Goal: Task Accomplishment & Management: Manage account settings

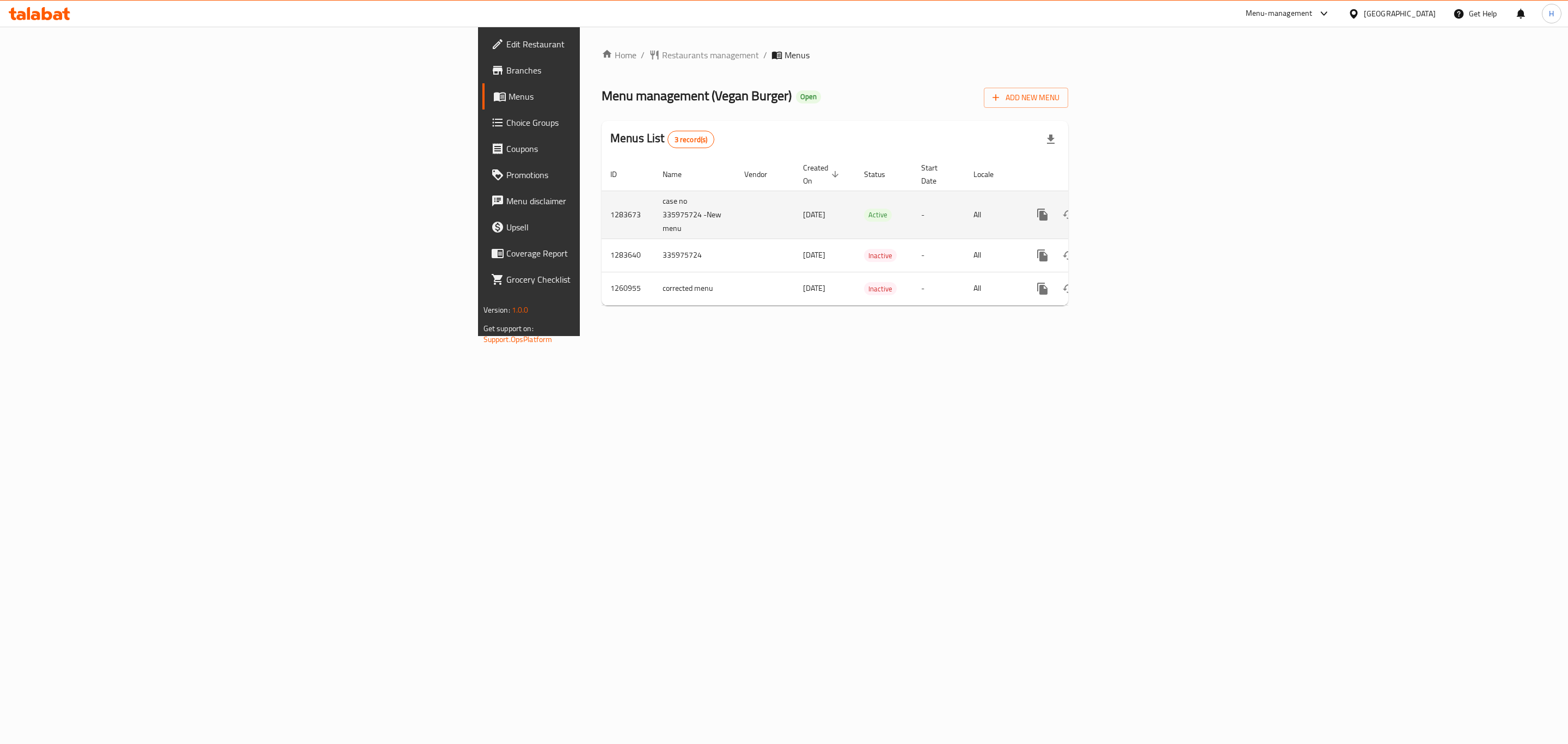
click at [1128, 208] on icon "enhanced table" at bounding box center [1121, 215] width 13 height 13
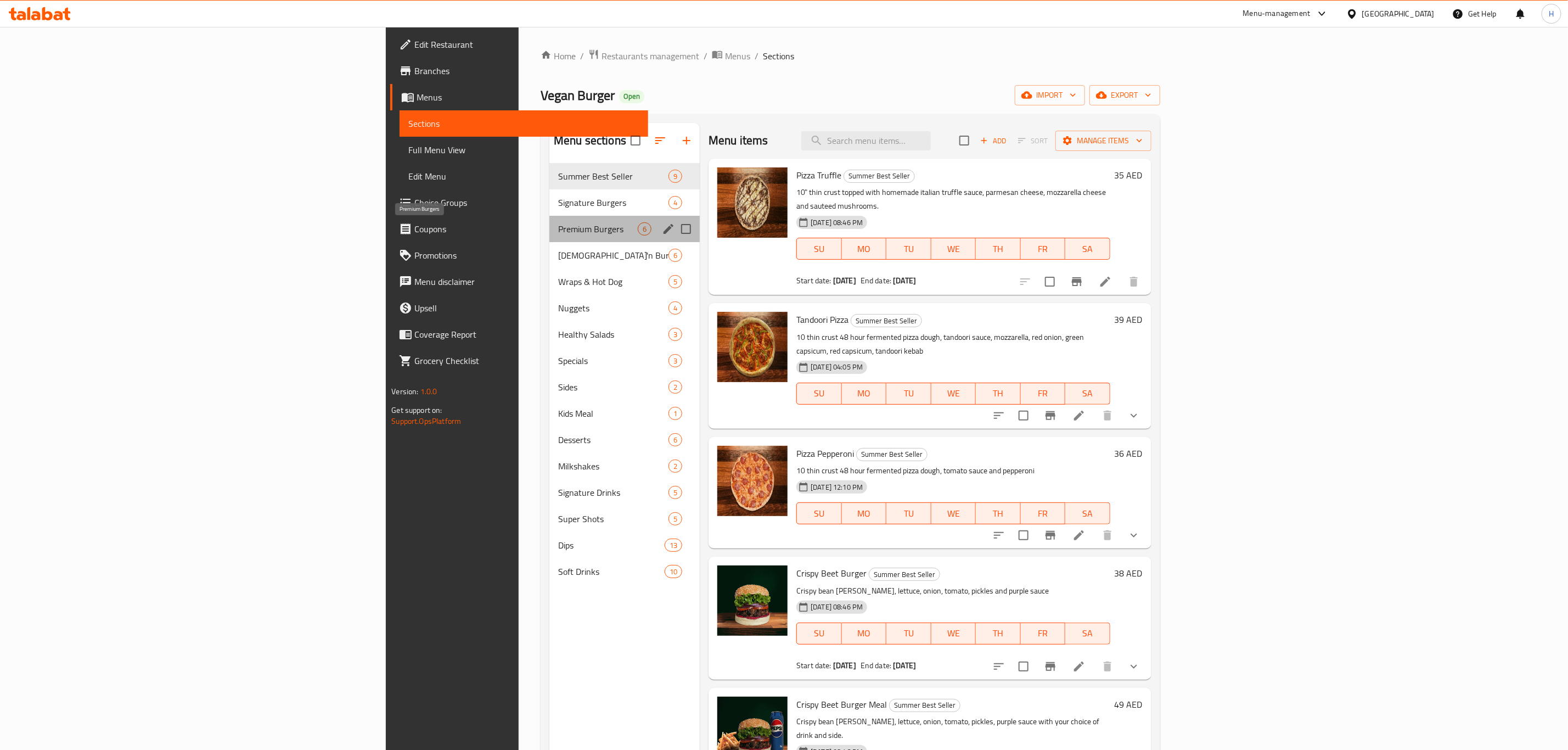
click at [558, 225] on span "Premium Burgers" at bounding box center [598, 229] width 80 height 13
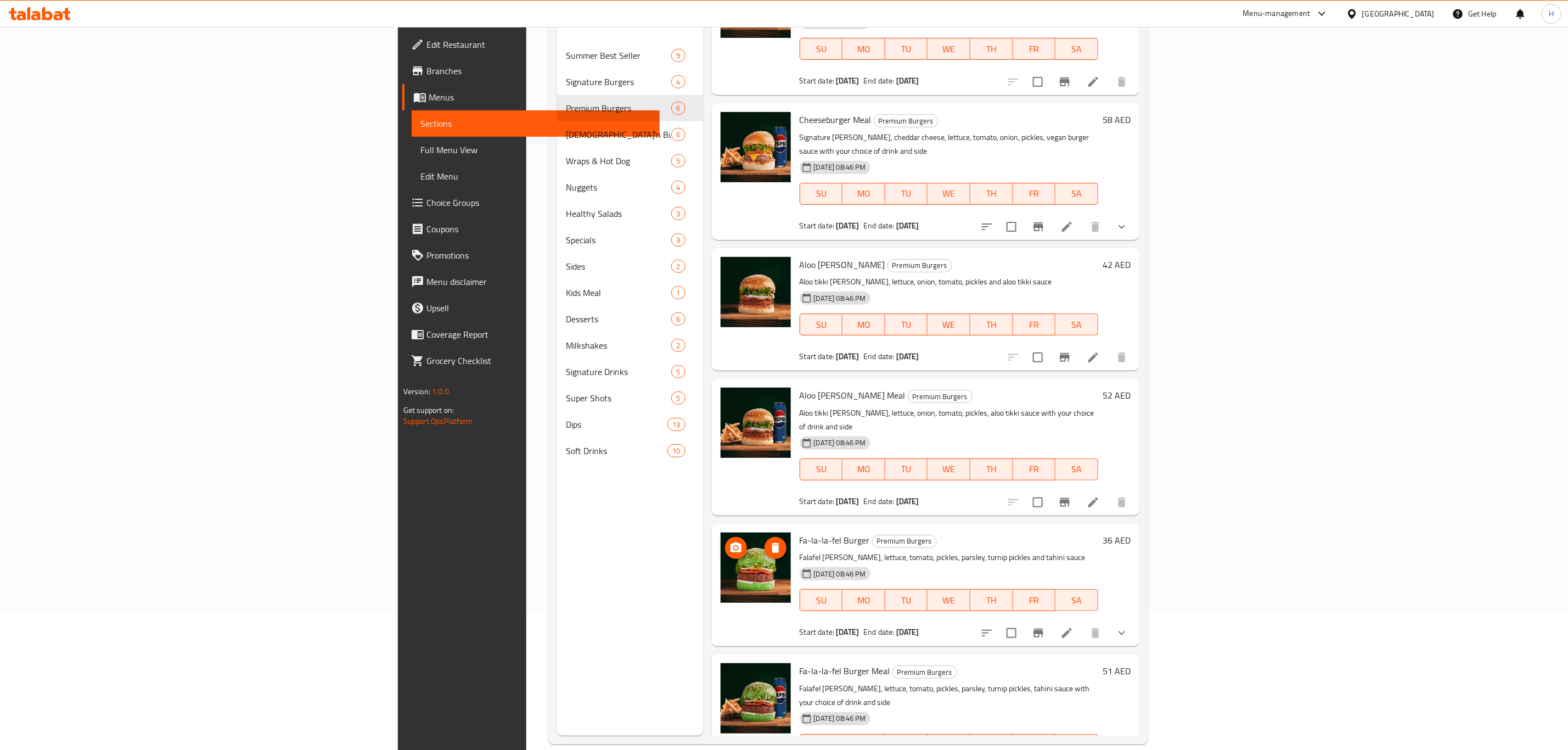
scroll to position [153, 0]
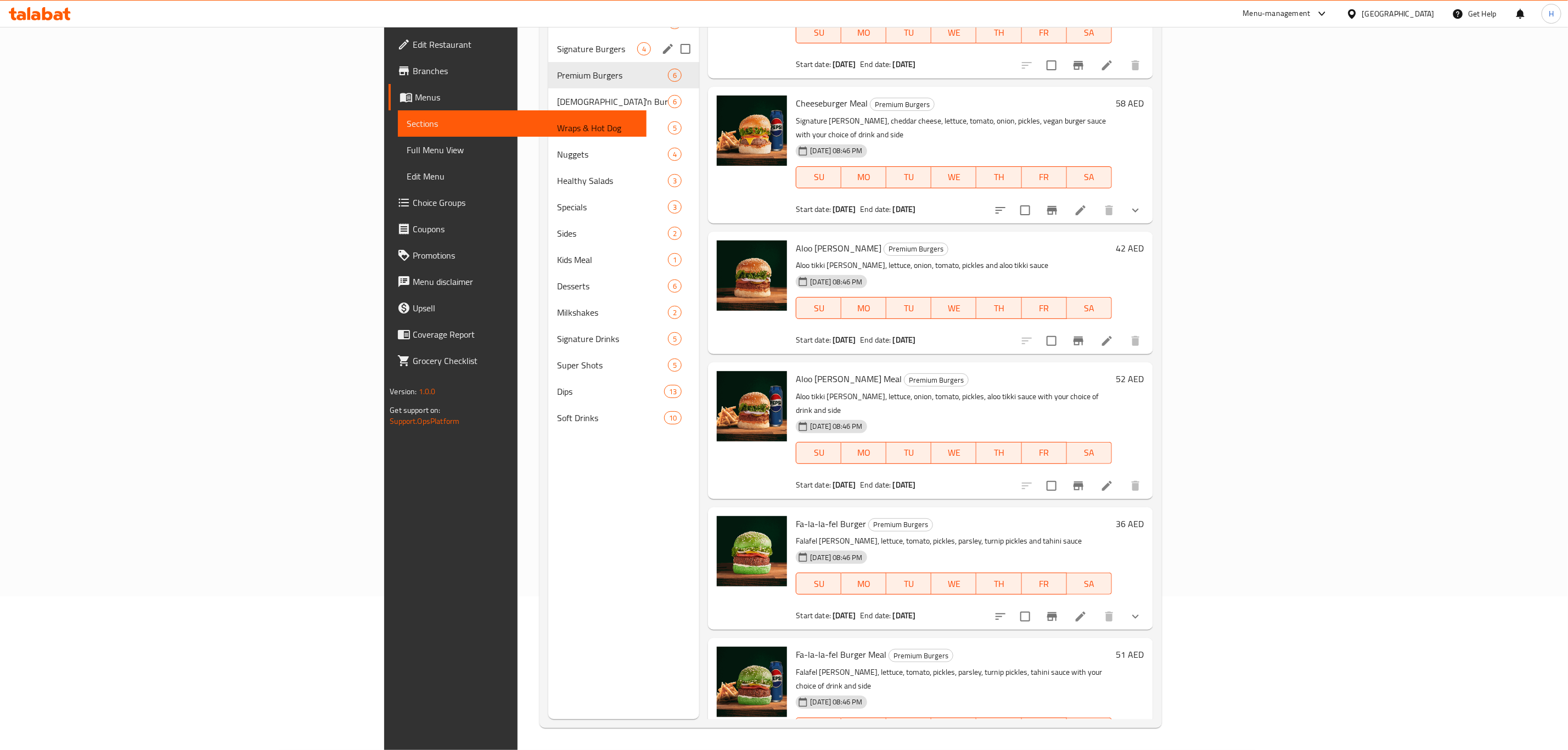
click at [548, 56] on div "Signature Burgers 4" at bounding box center [623, 49] width 151 height 26
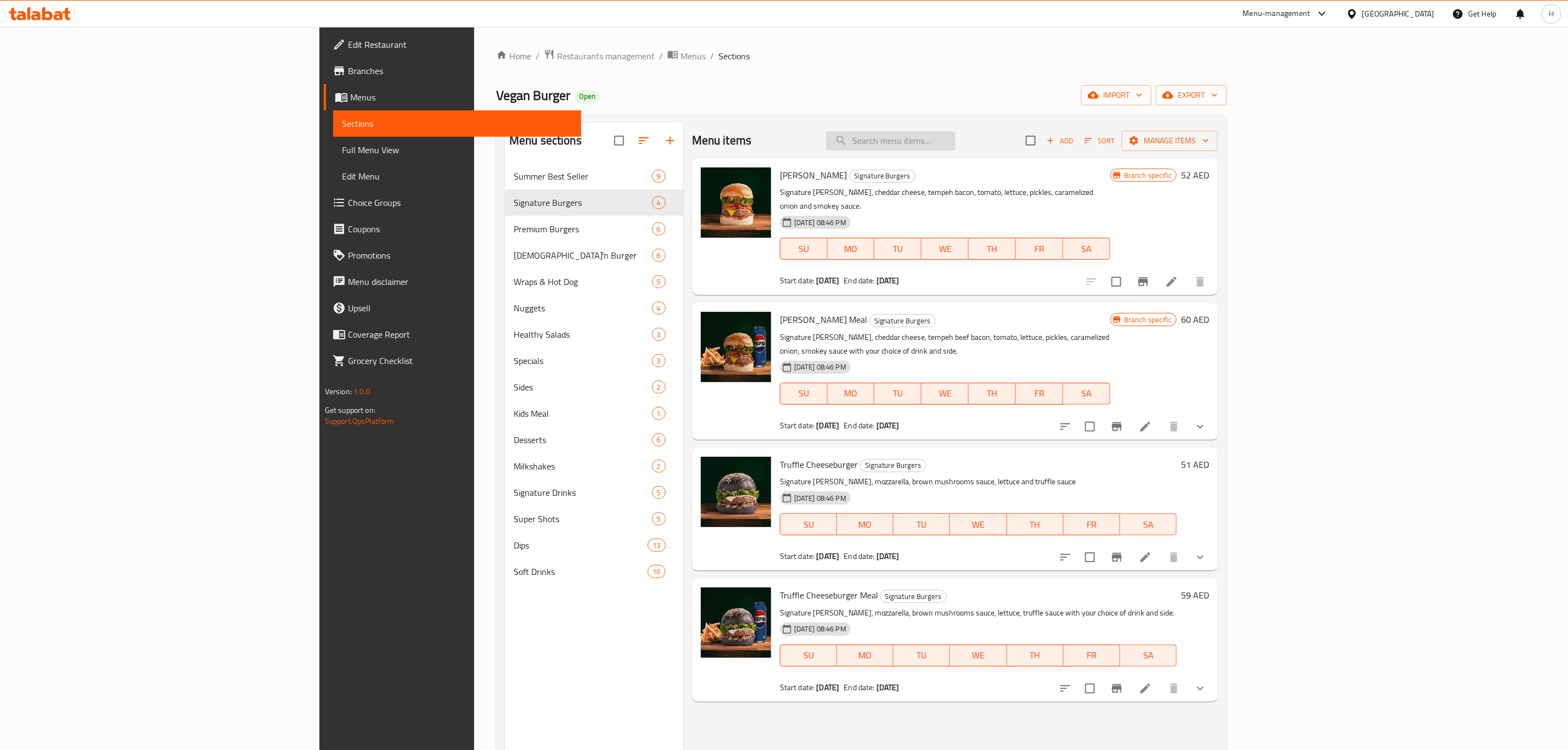
click at [956, 135] on input "search" at bounding box center [891, 140] width 130 height 19
paste input "Truffle Cheeseburger Meal"
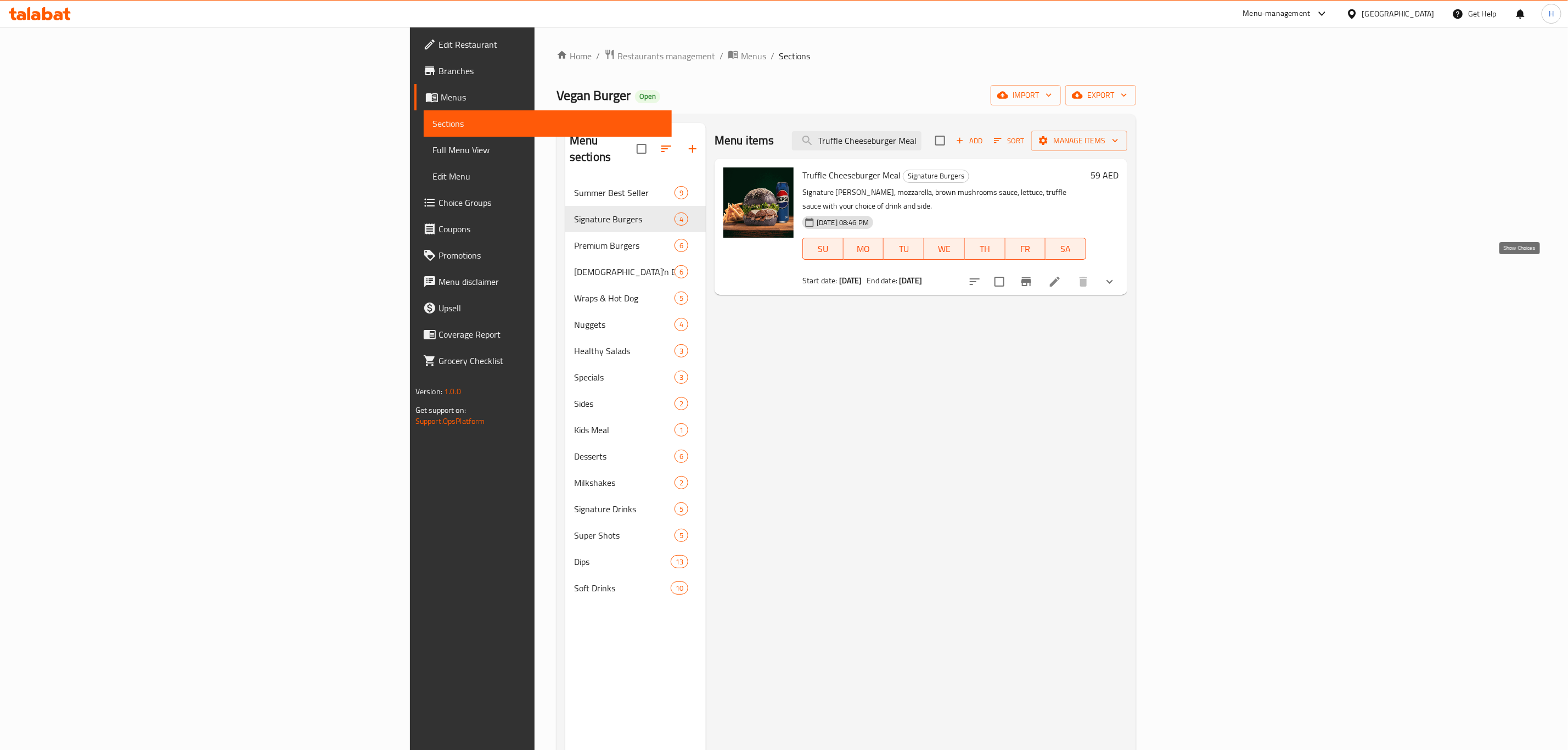
type input "Truffle Cheeseburger Meal"
click at [1116, 275] on icon "show more" at bounding box center [1109, 281] width 13 height 13
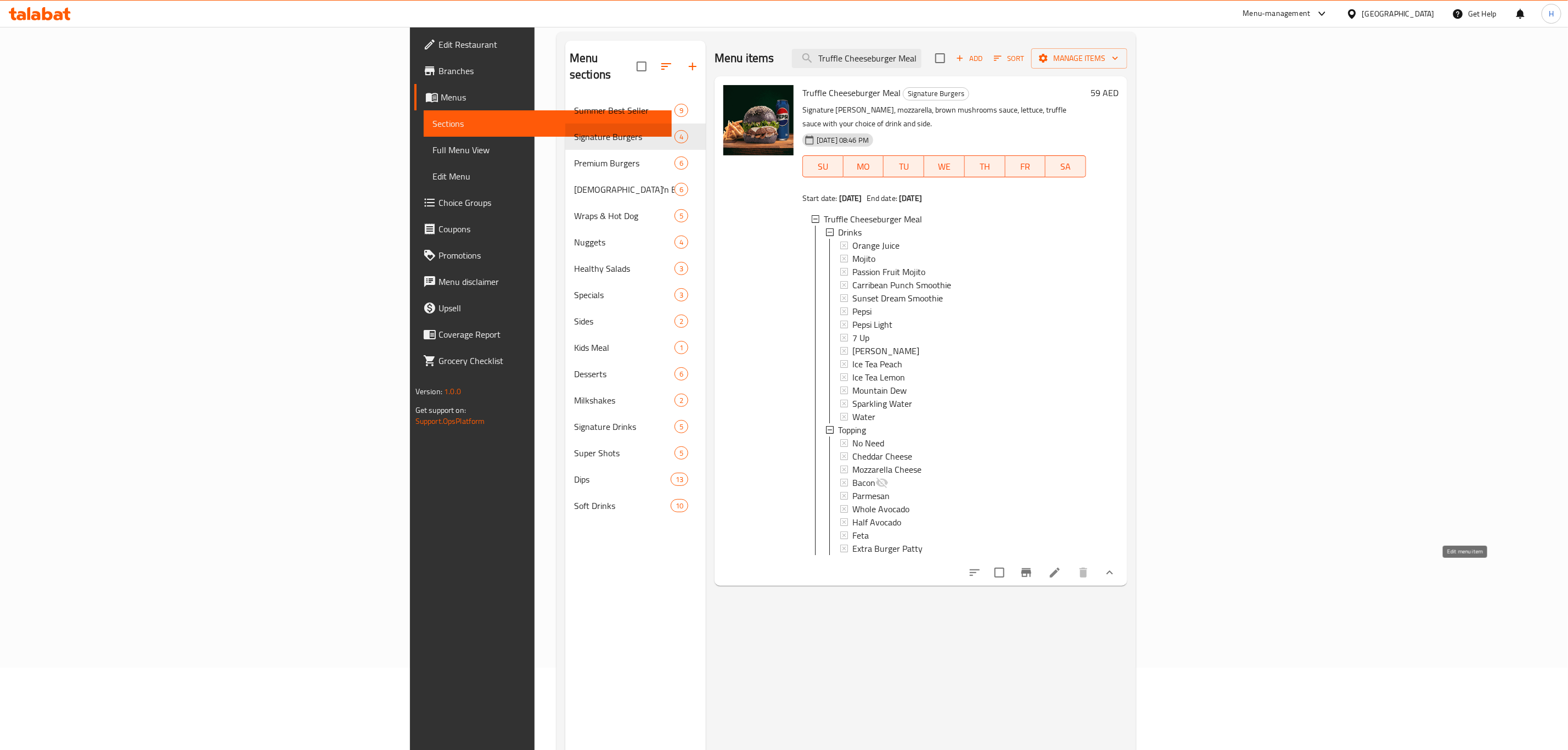
click at [1061, 574] on icon at bounding box center [1055, 572] width 13 height 13
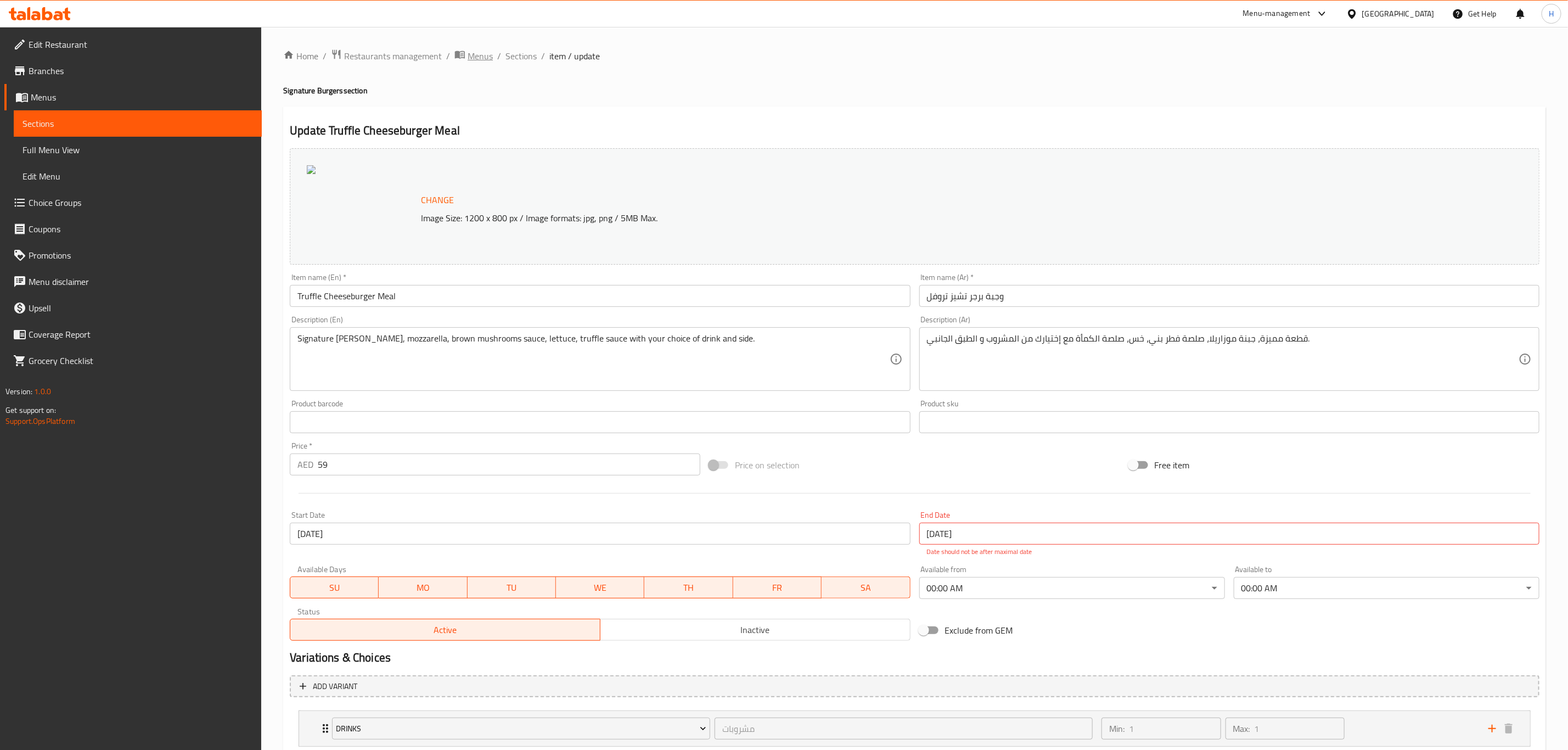
click at [481, 56] on span "Menus" at bounding box center [480, 55] width 25 height 13
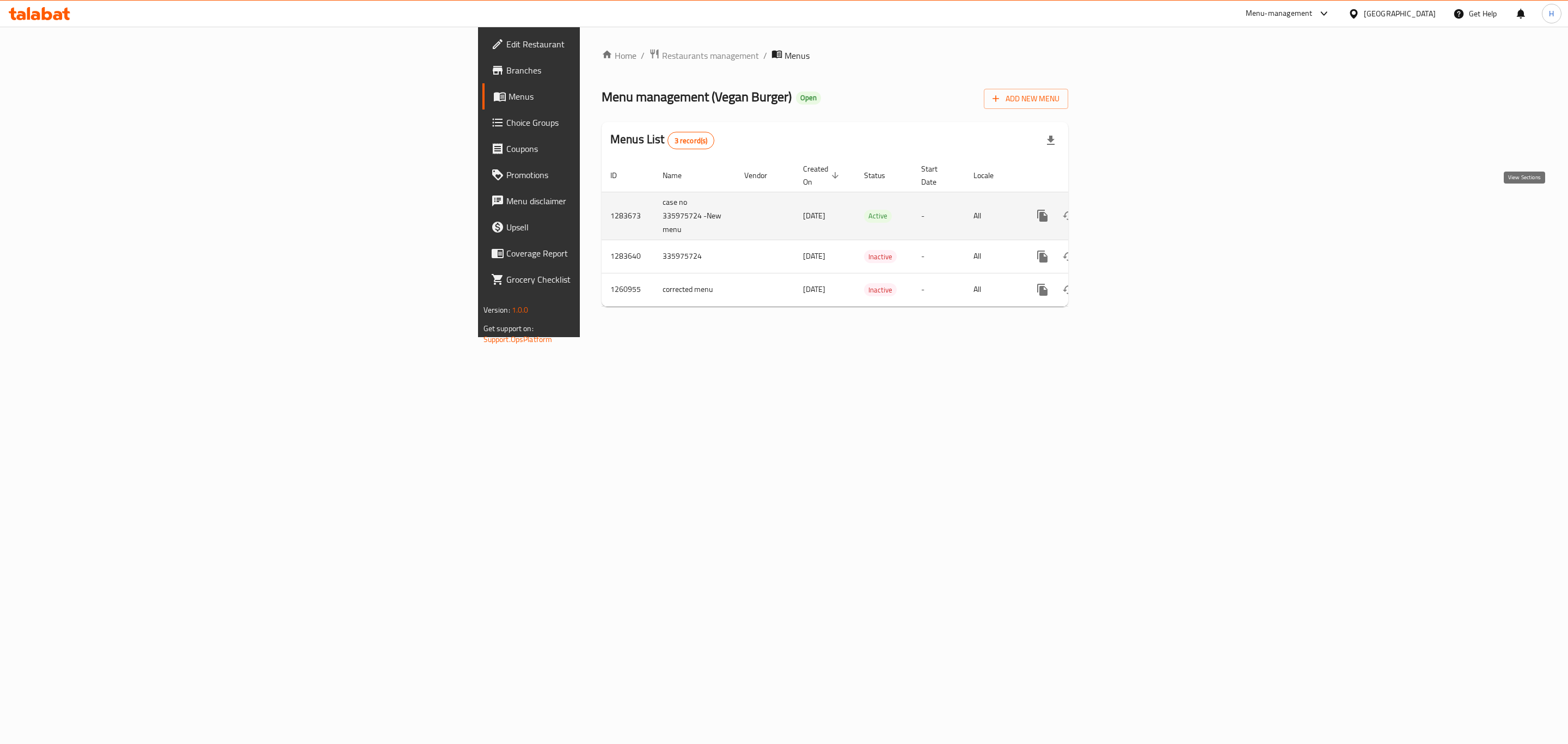
click at [1128, 209] on icon "enhanced table" at bounding box center [1121, 215] width 13 height 13
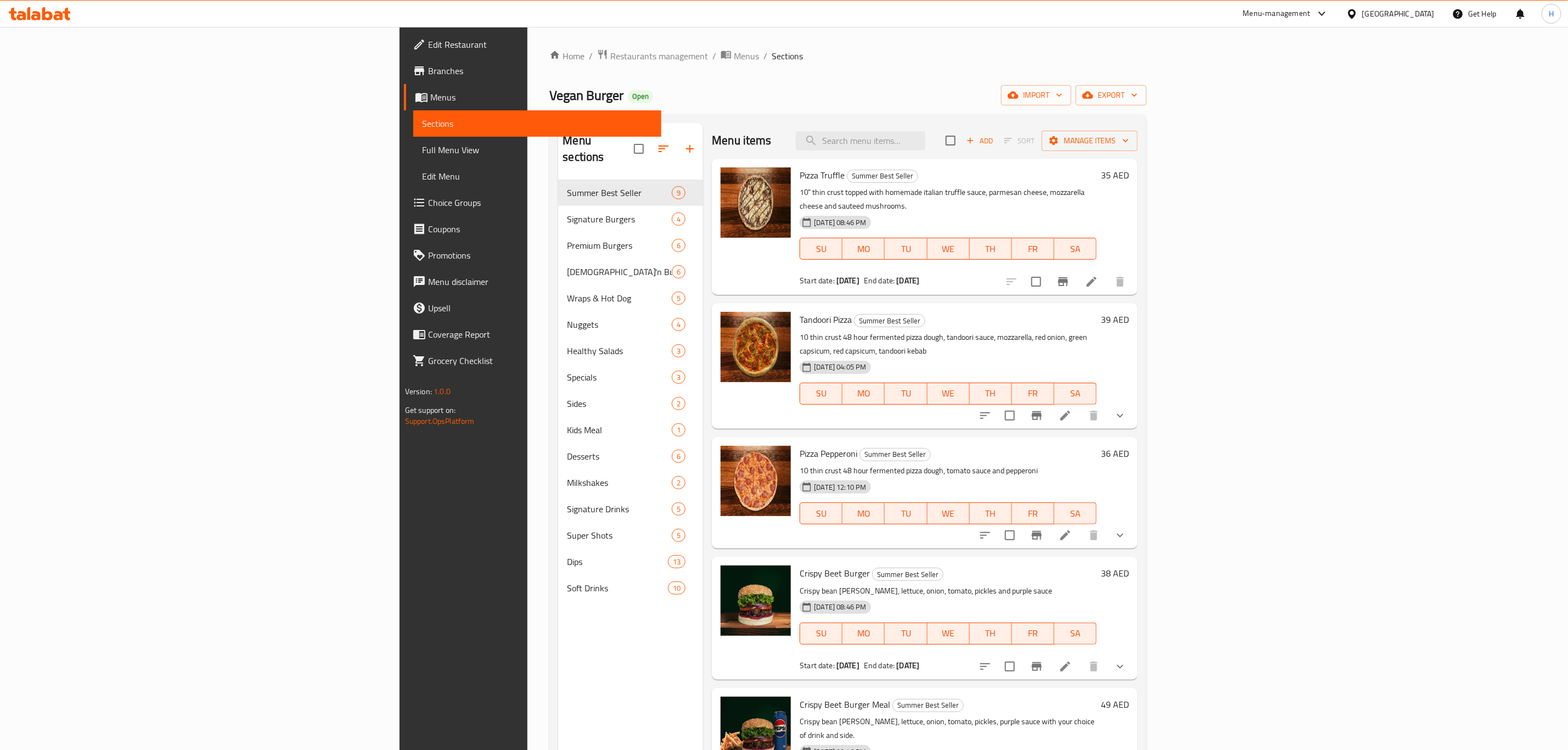
click at [1005, 153] on div "Menu items Add Sort Manage items" at bounding box center [925, 140] width 426 height 36
click at [925, 140] on input "search" at bounding box center [860, 140] width 130 height 19
paste input "[DEMOGRAPHIC_DATA]'n Caesar Nuggets Burger Meal"
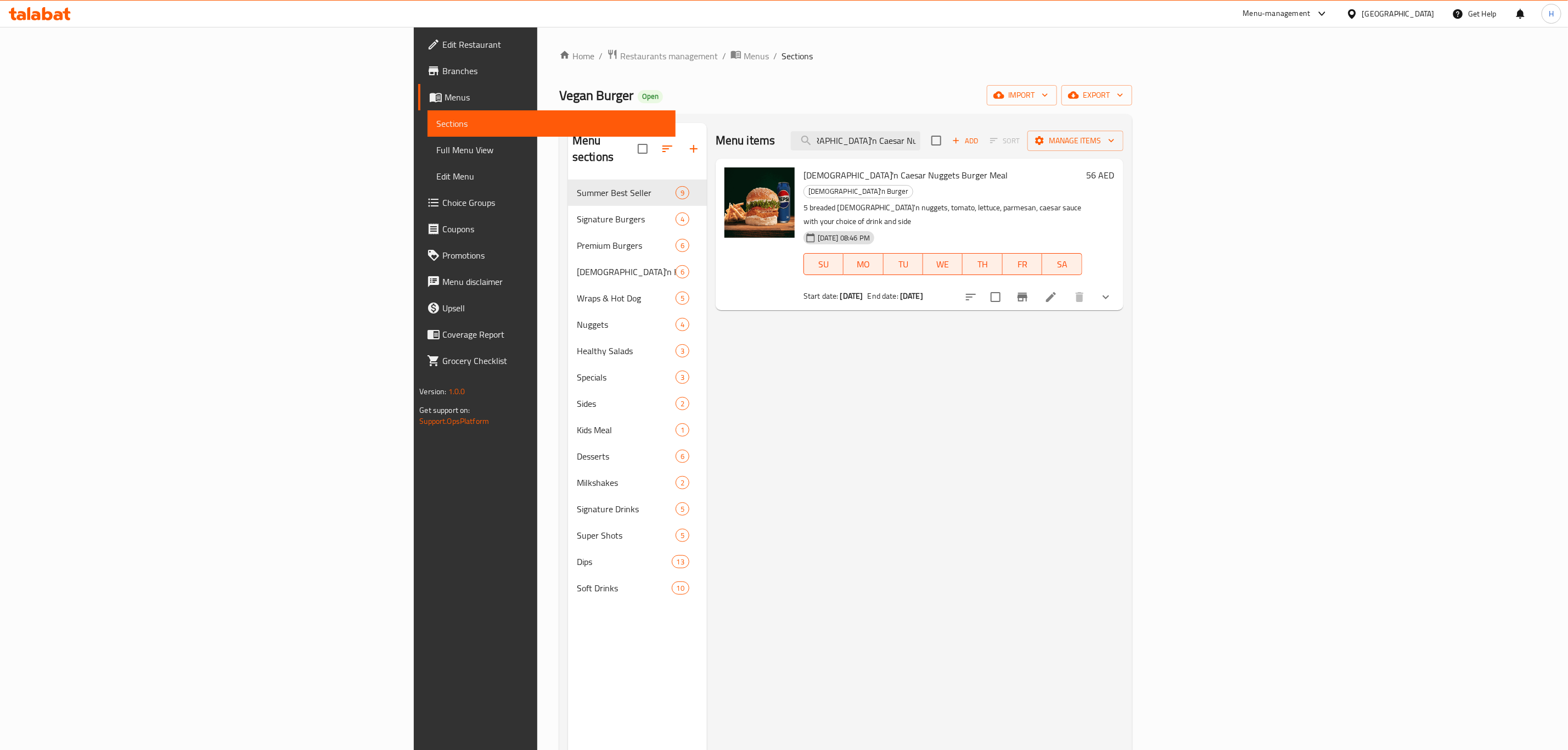
type input "[DEMOGRAPHIC_DATA]'n Caesar Nuggets Burger Meal"
click at [1112, 291] on icon "show more" at bounding box center [1105, 297] width 13 height 13
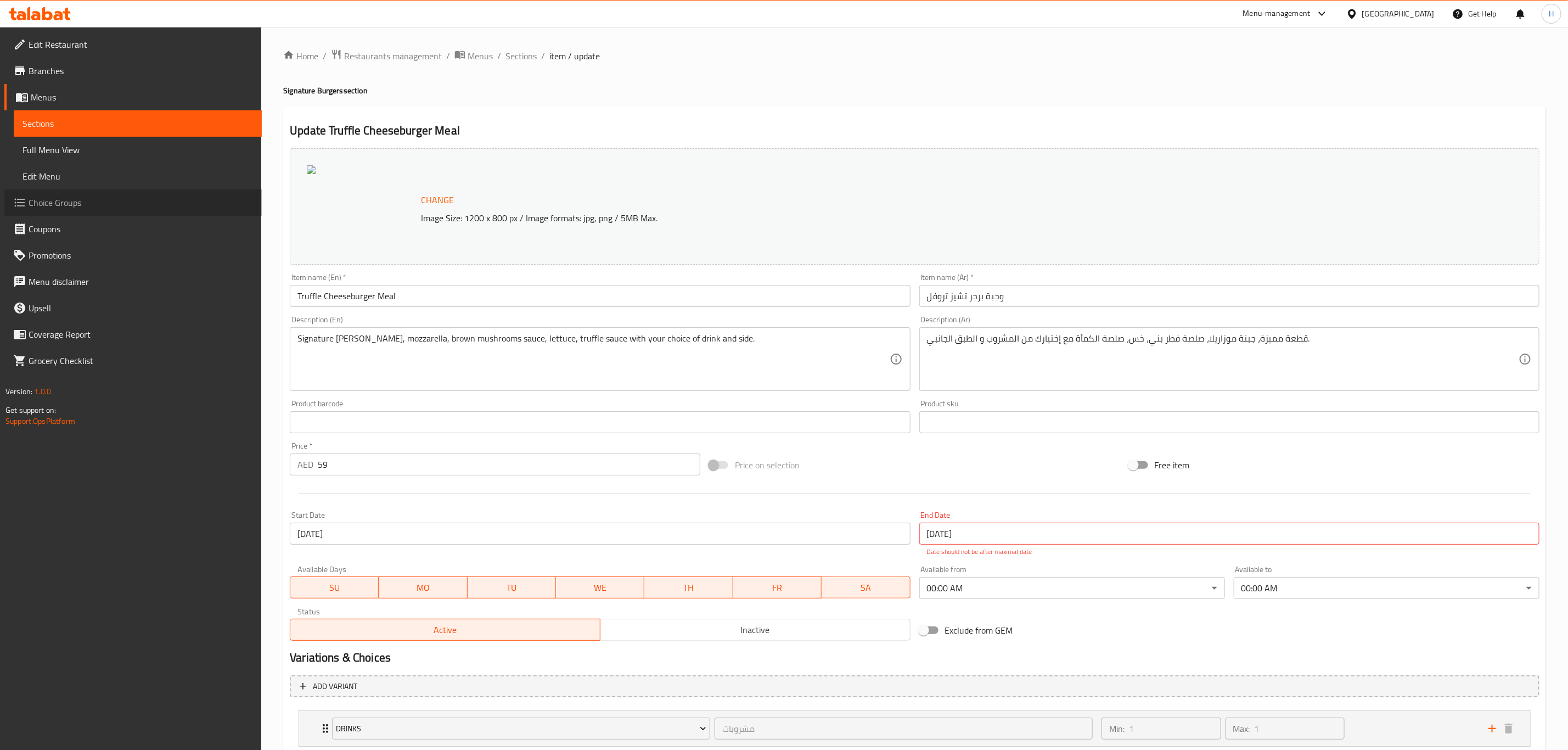
click at [92, 209] on link "Choice Groups" at bounding box center [133, 202] width 258 height 26
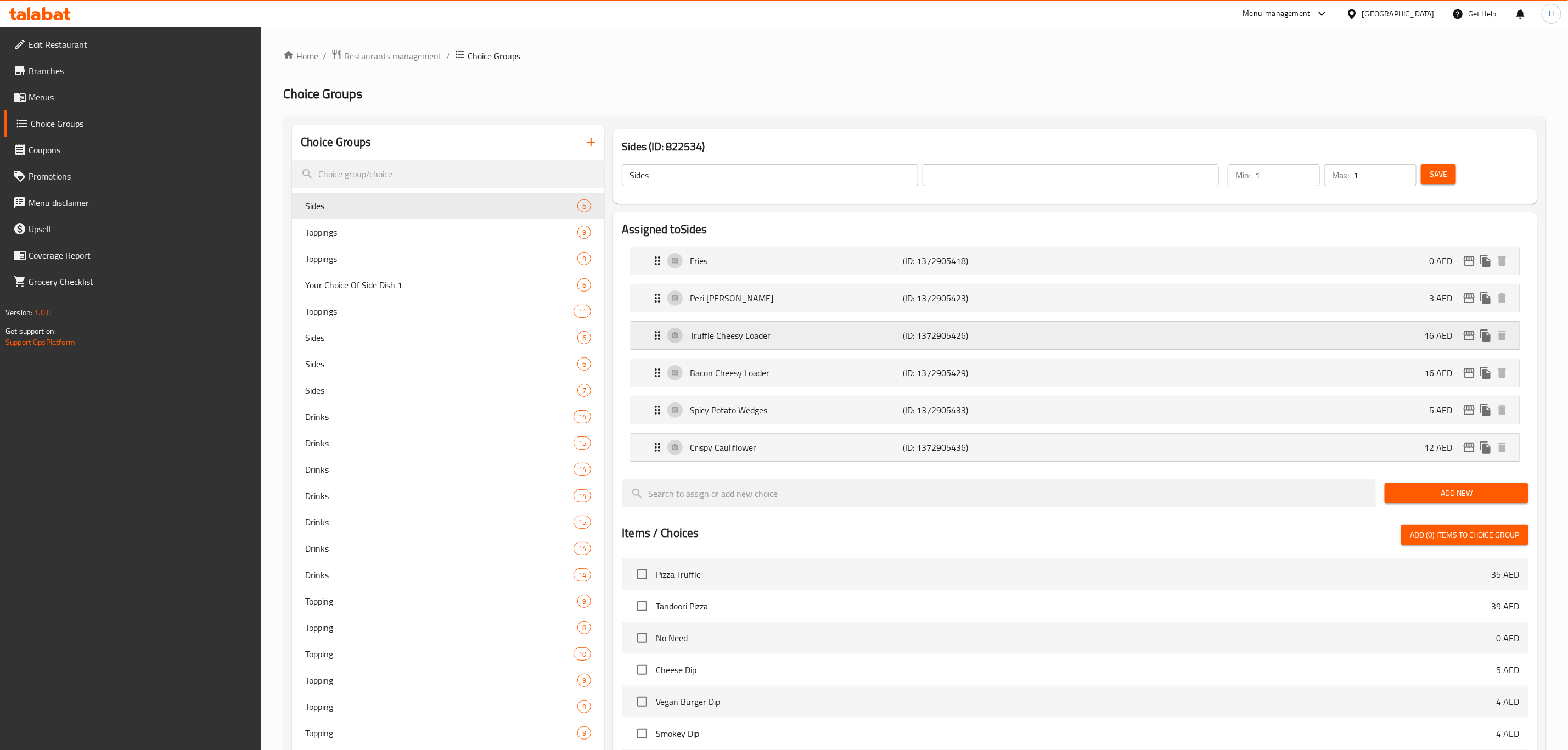
scroll to position [399, 0]
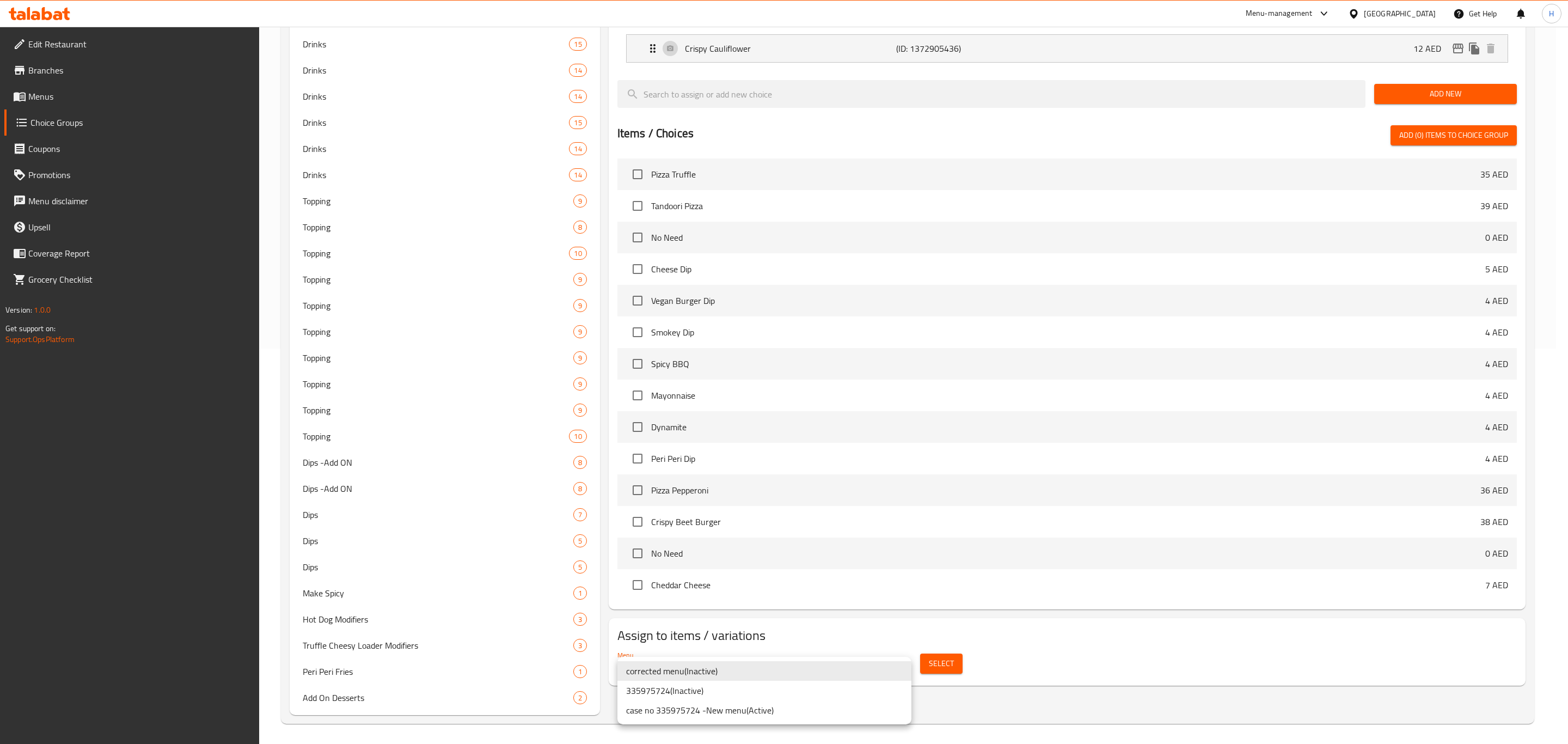
click at [724, 710] on li "case no 335975724 -New menu ( Active )" at bounding box center [764, 711] width 294 height 20
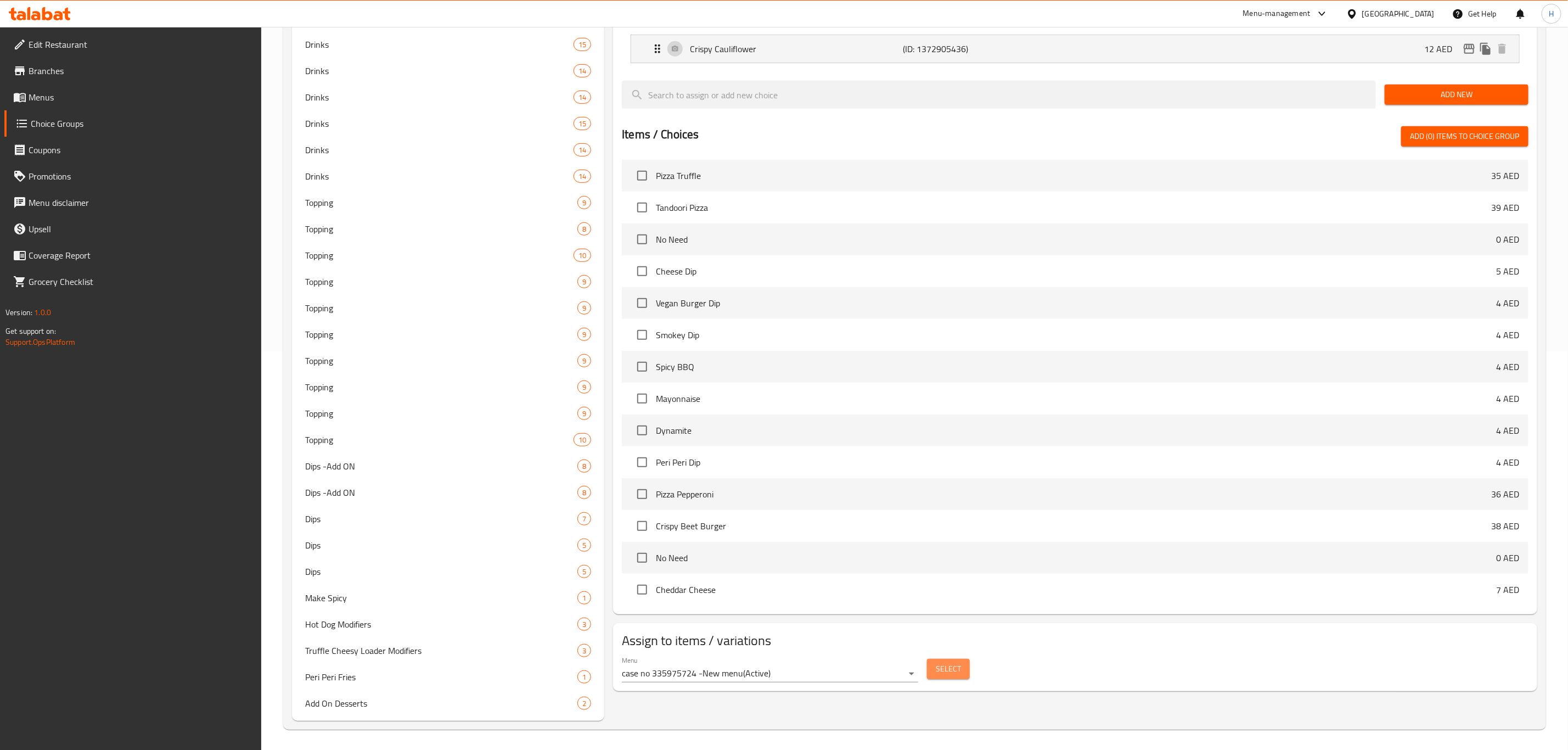
click at [953, 679] on button "Select" at bounding box center [948, 669] width 43 height 20
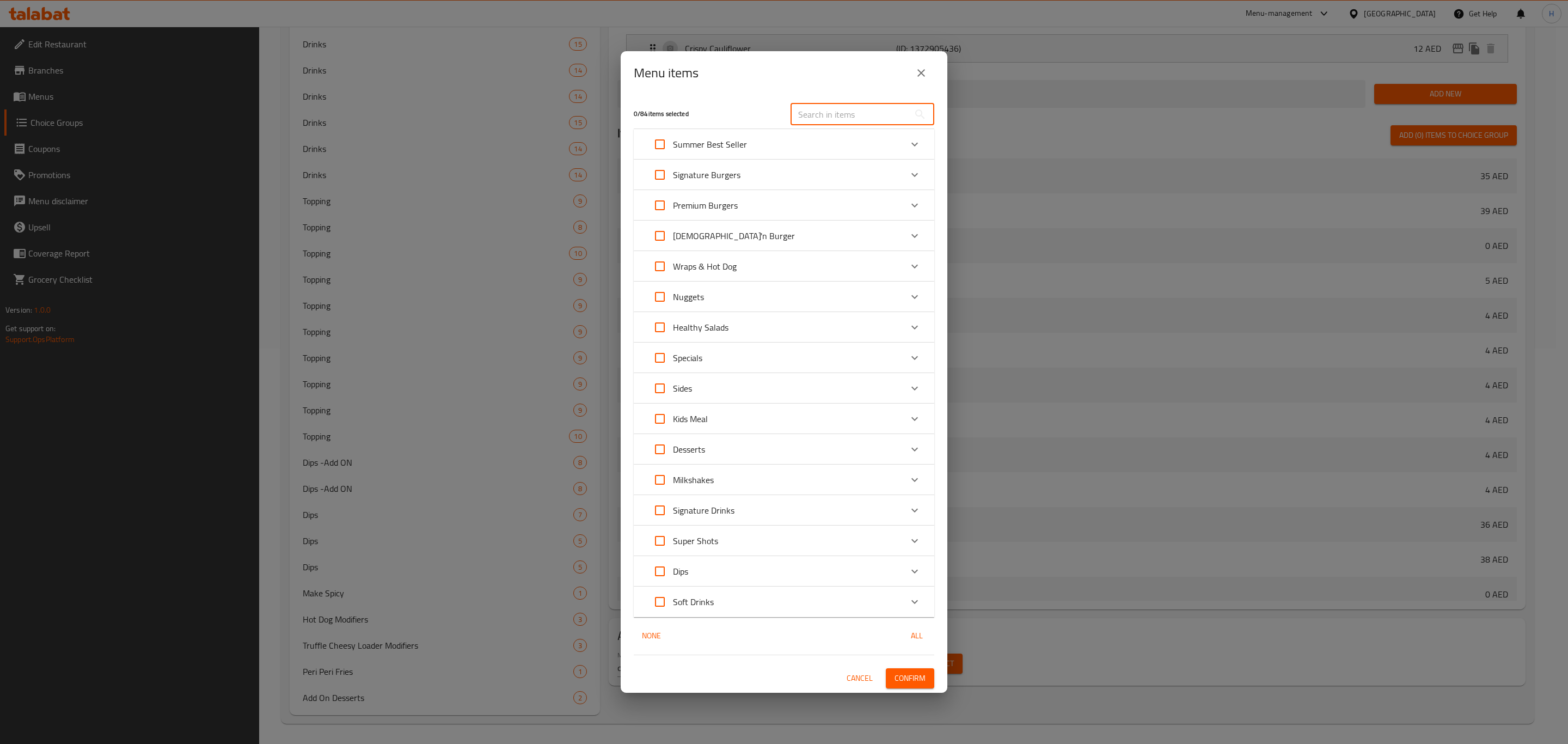
click at [829, 118] on input "text" at bounding box center [850, 114] width 119 height 22
paste input "Truffle Cheeseburger Meal"
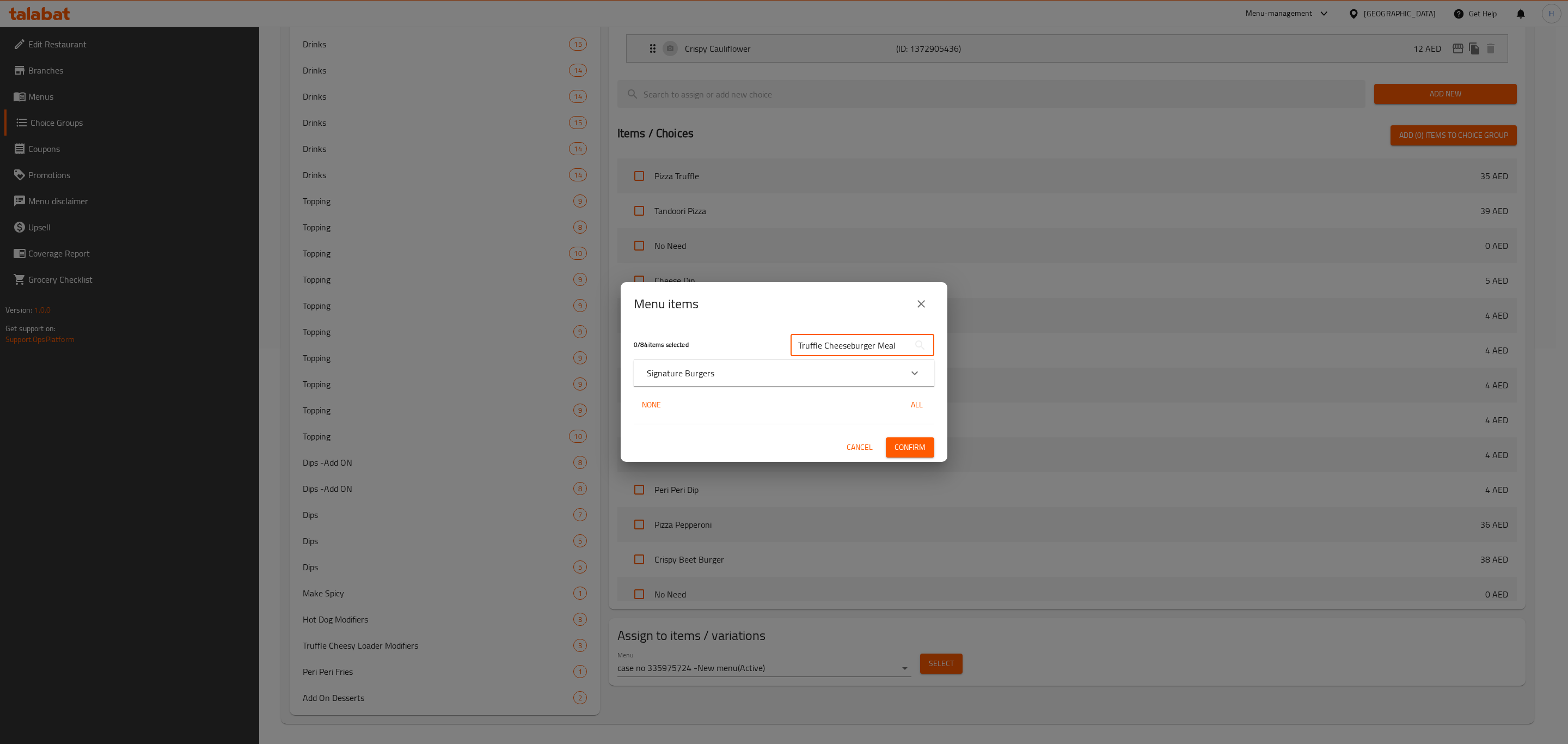
type input "Truffle Cheeseburger Meal"
click at [839, 377] on div "Signature Burgers" at bounding box center [774, 373] width 255 height 13
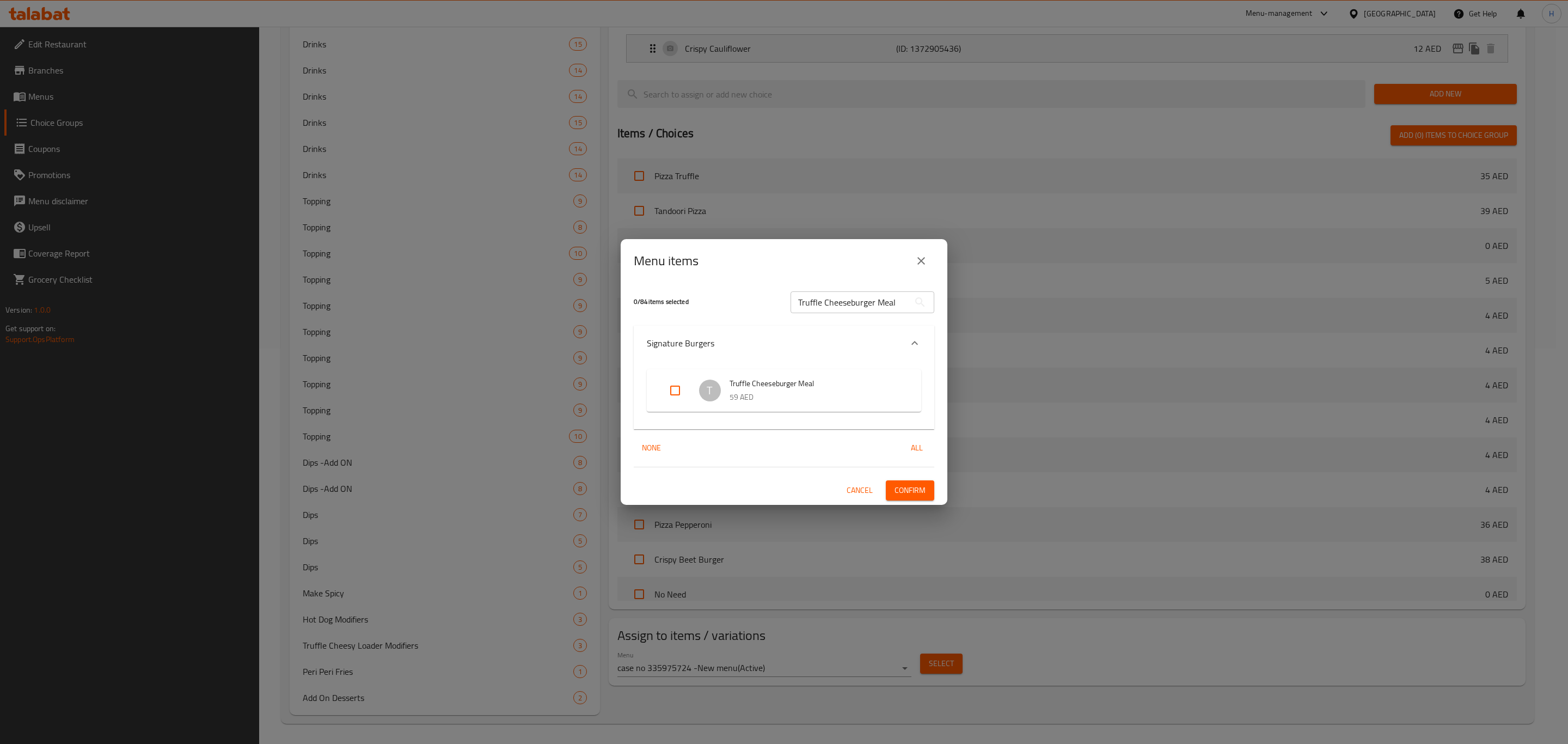
click at [678, 391] on input "Expand" at bounding box center [675, 390] width 26 height 26
checkbox input "true"
click at [896, 302] on input "Truffle Cheeseburger Meal" at bounding box center [850, 302] width 119 height 22
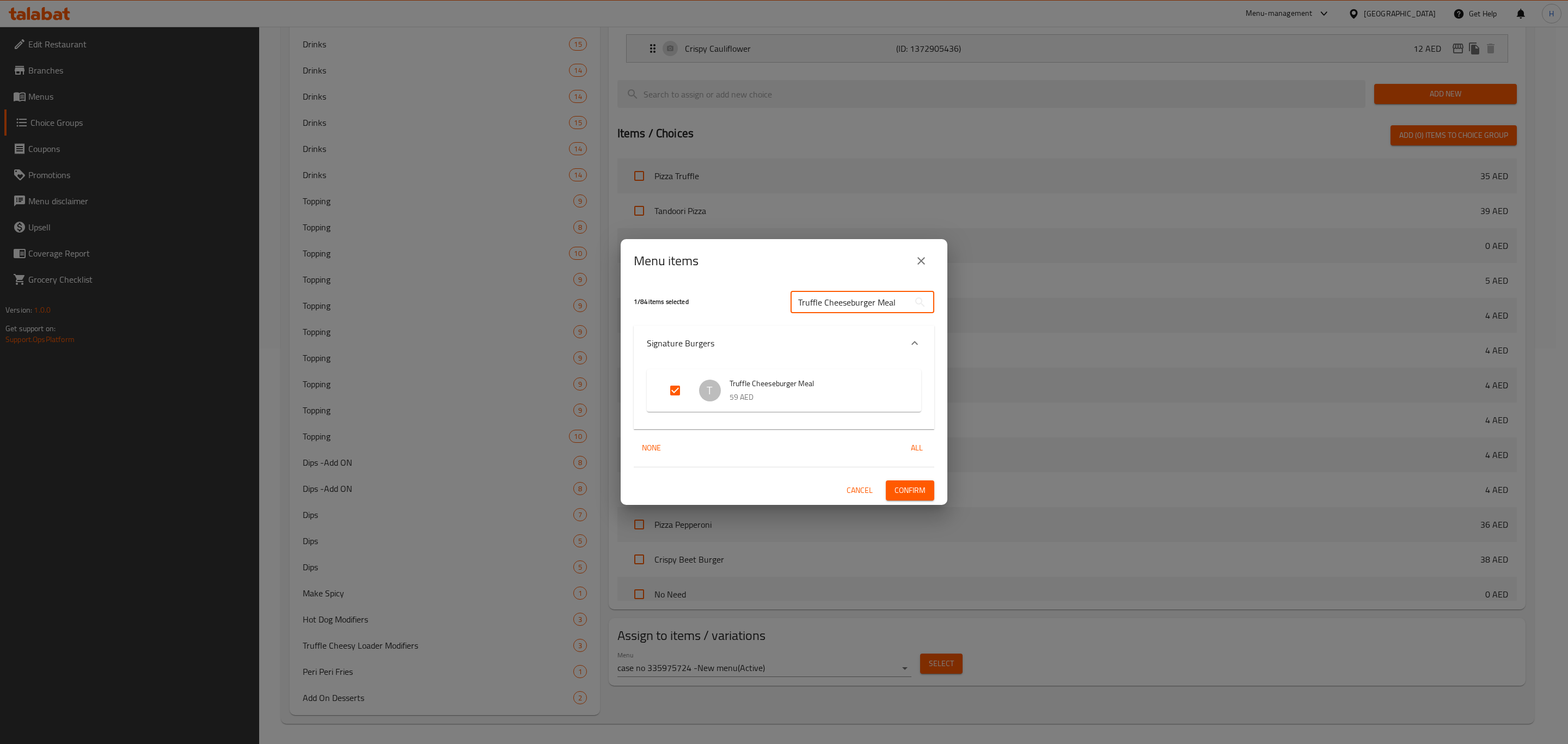
paste input "[DEMOGRAPHIC_DATA]'n Caesar Nuggets B"
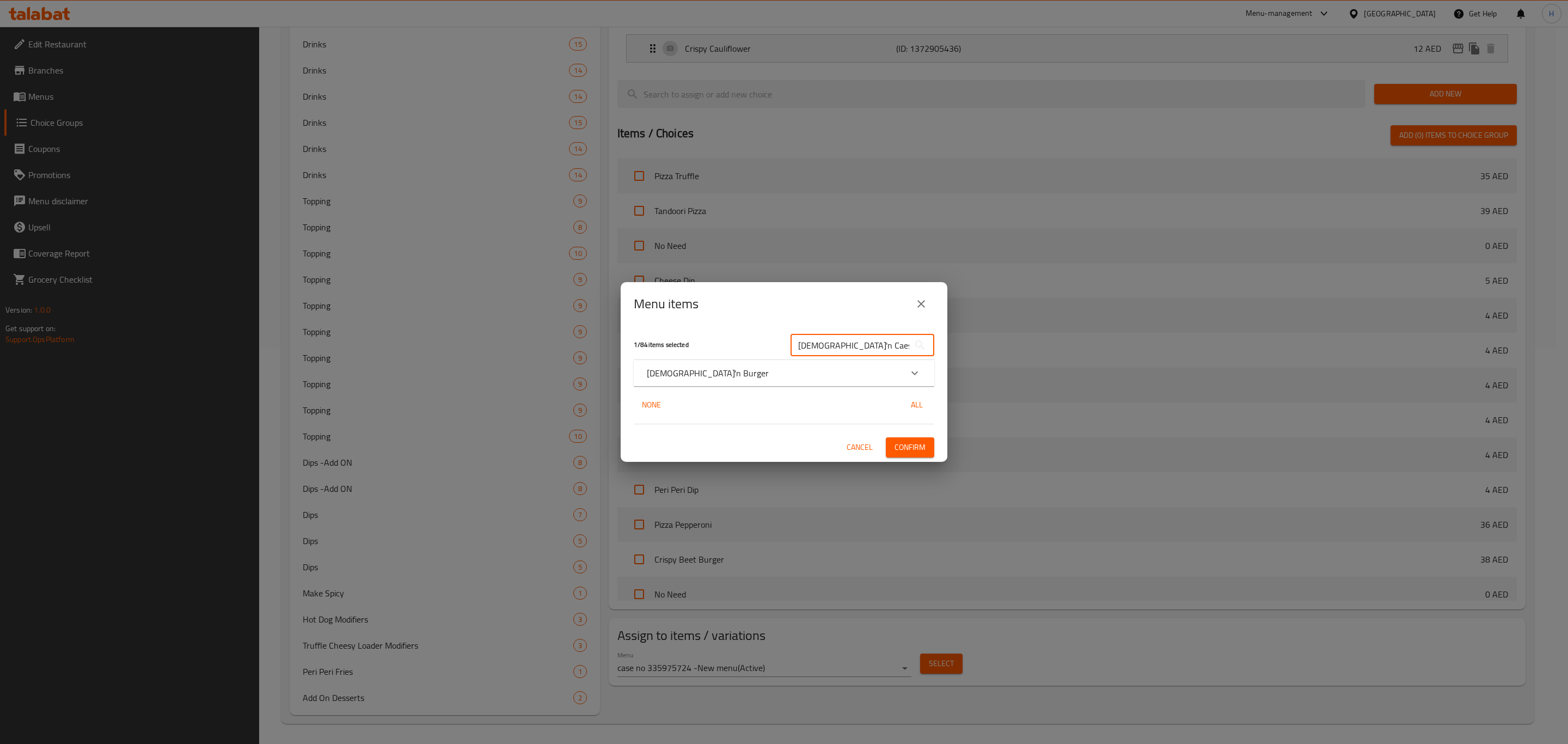
scroll to position [0, 21]
type input "[DEMOGRAPHIC_DATA]'n Caesar Nuggets Burger Meal"
click at [728, 370] on div "[DEMOGRAPHIC_DATA]'n Burger" at bounding box center [774, 373] width 255 height 13
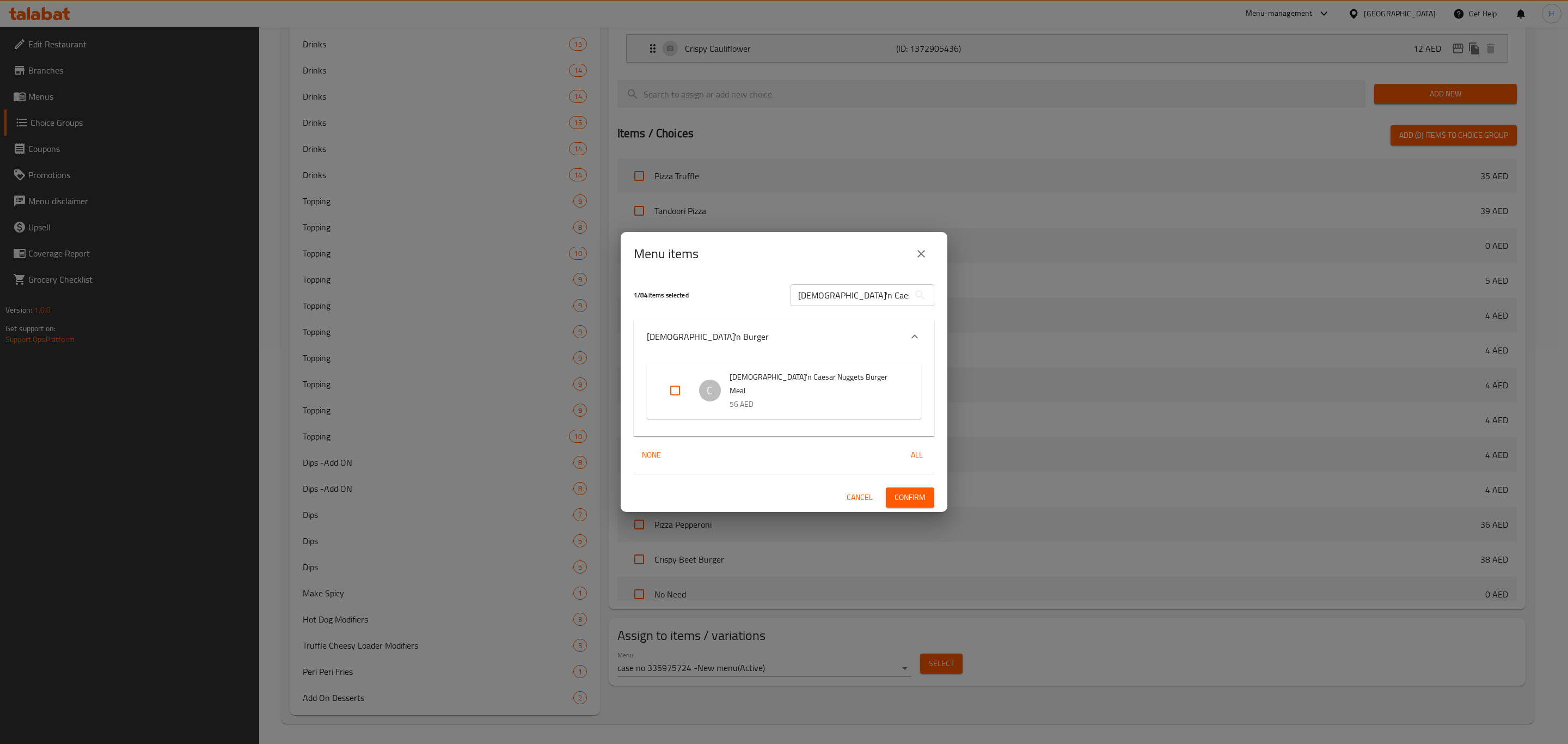
click at [678, 393] on input "Expand" at bounding box center [675, 390] width 26 height 26
checkbox input "true"
click at [861, 303] on input "[DEMOGRAPHIC_DATA]'n Caesar Nuggets Burger Meal" at bounding box center [850, 295] width 119 height 22
click at [862, 303] on input "[DEMOGRAPHIC_DATA]'n Caesar Nuggets Burger Meal" at bounding box center [850, 295] width 119 height 22
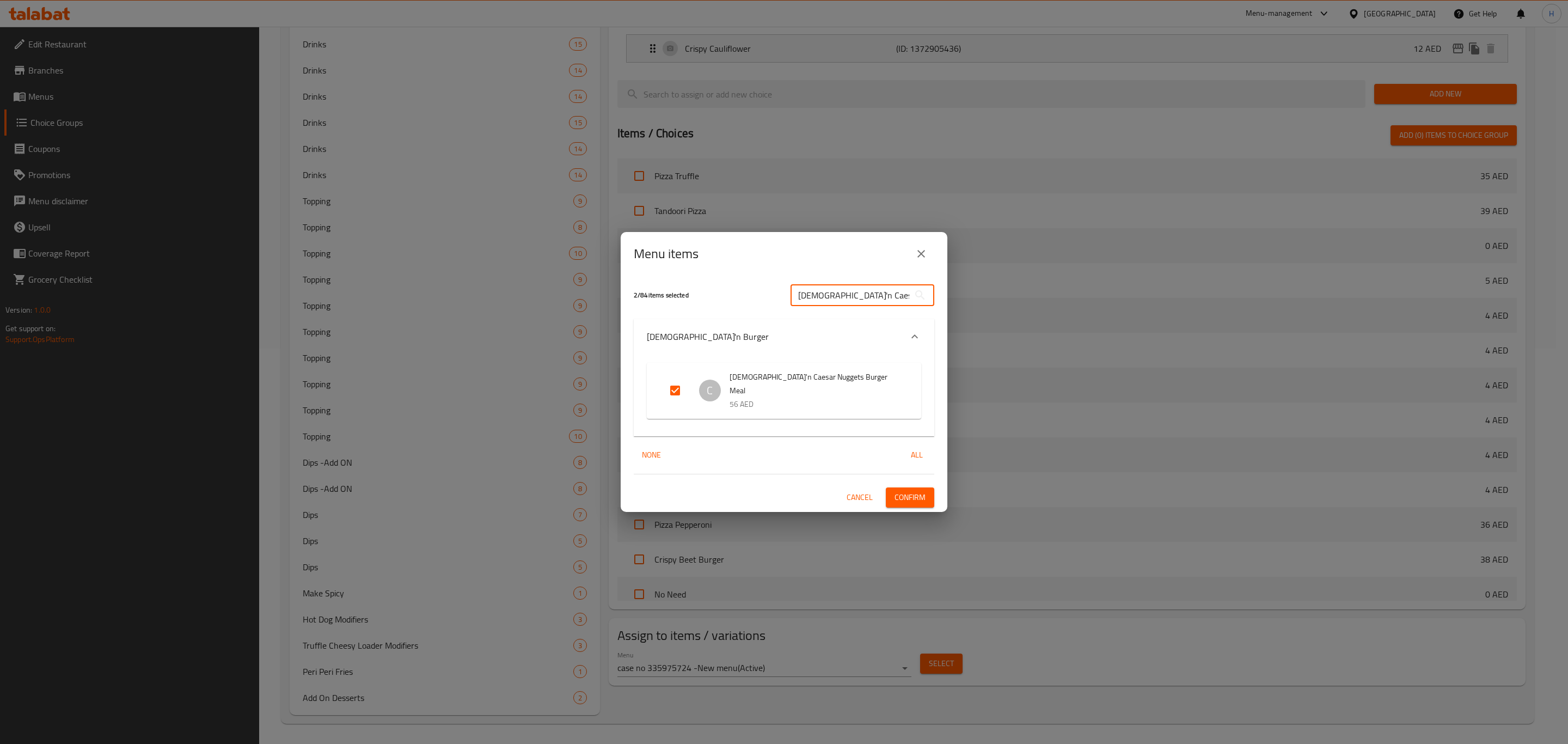
paste input "Spicy BBQ"
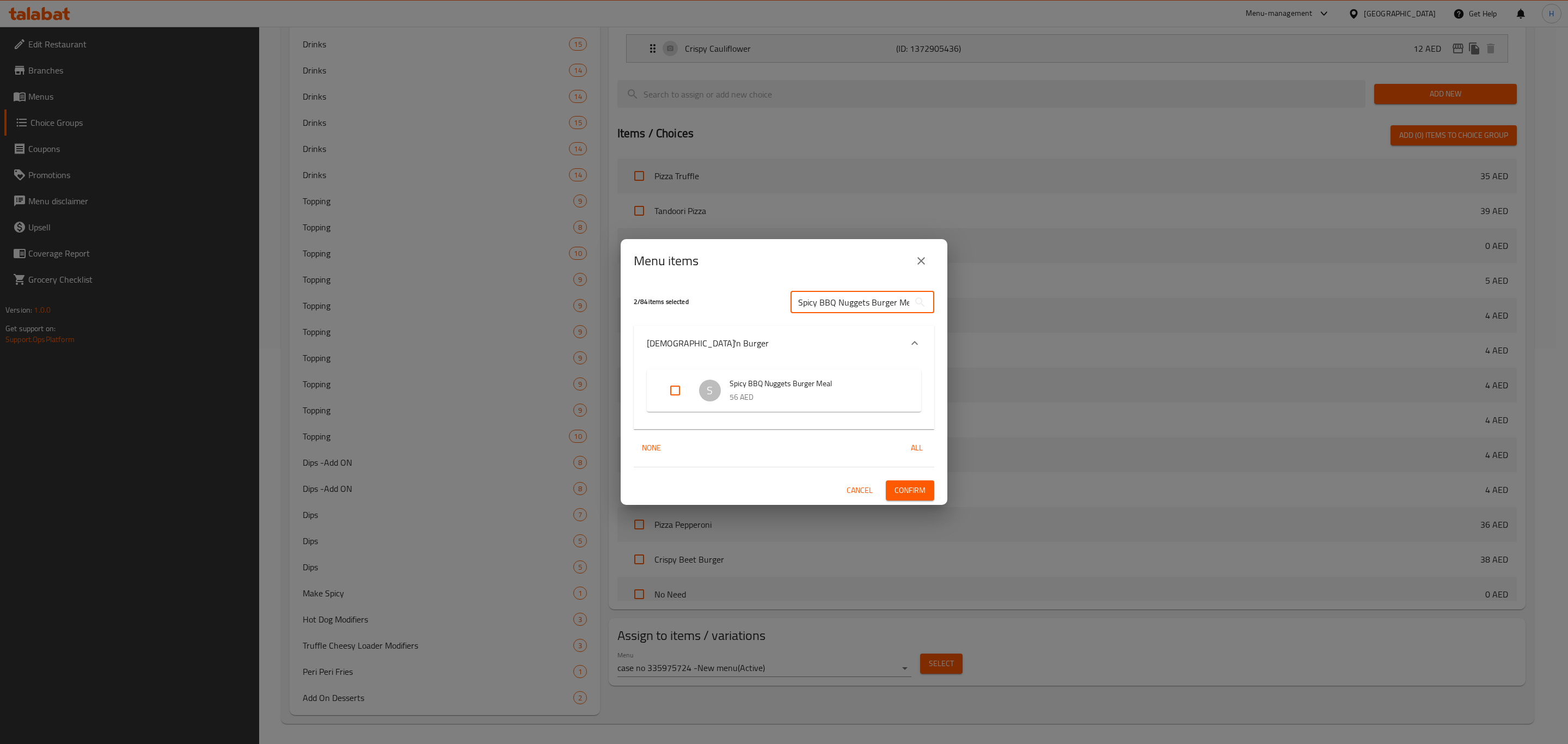
scroll to position [0, 5]
type input "Spicy BBQ Nuggets Burger Meal"
click at [673, 393] on input "Expand" at bounding box center [675, 390] width 26 height 26
checkbox input "true"
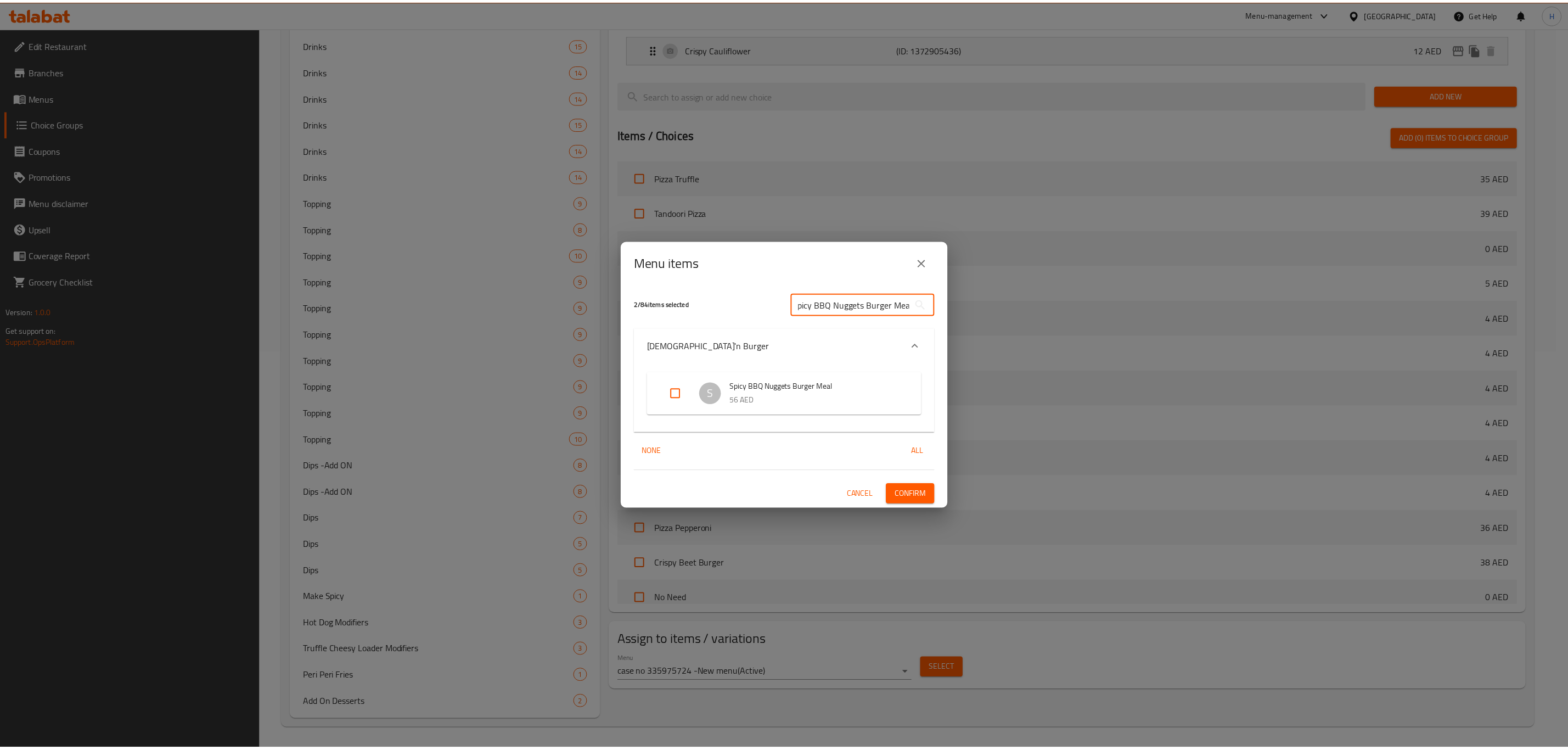
scroll to position [0, 0]
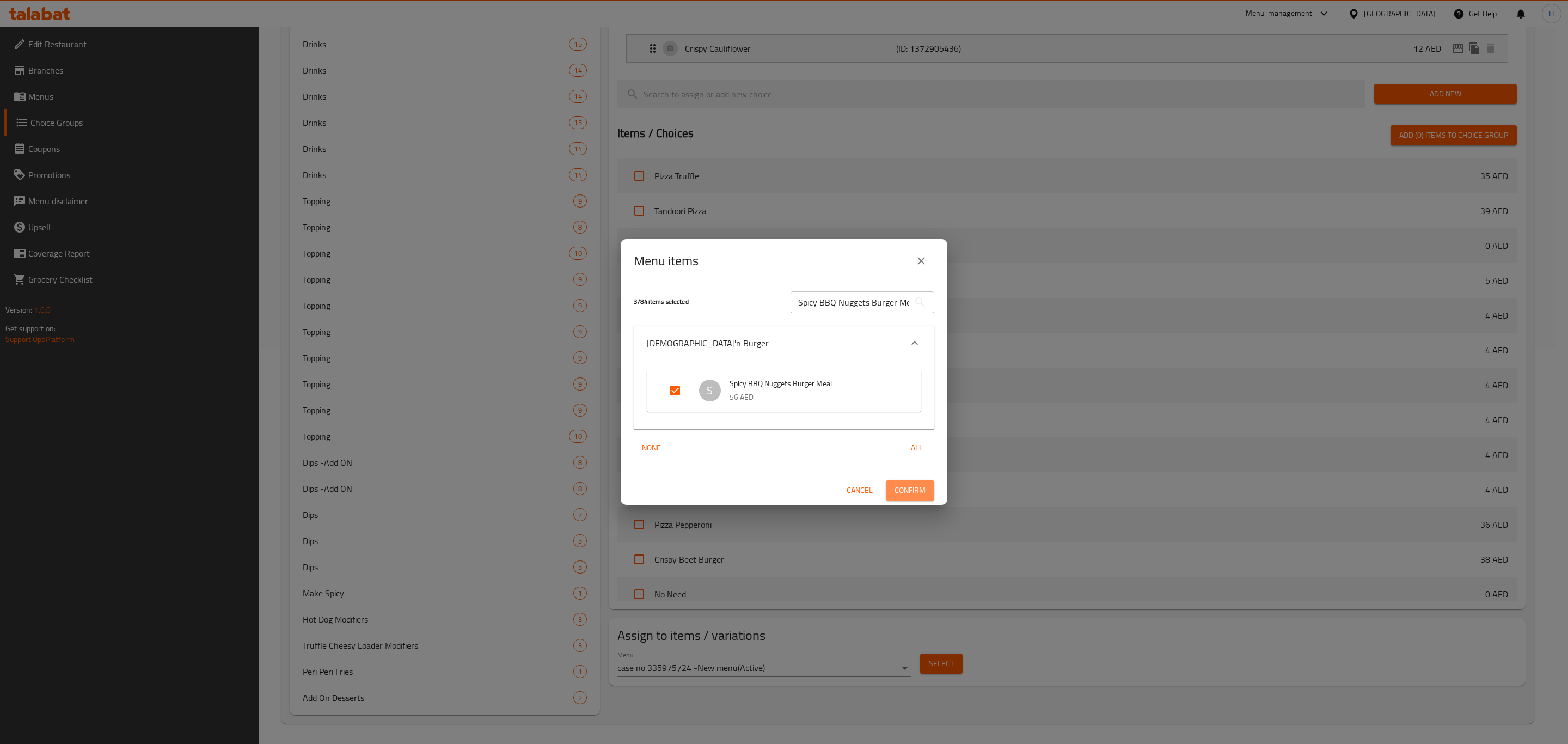
click at [906, 495] on span "Confirm" at bounding box center [909, 491] width 31 height 14
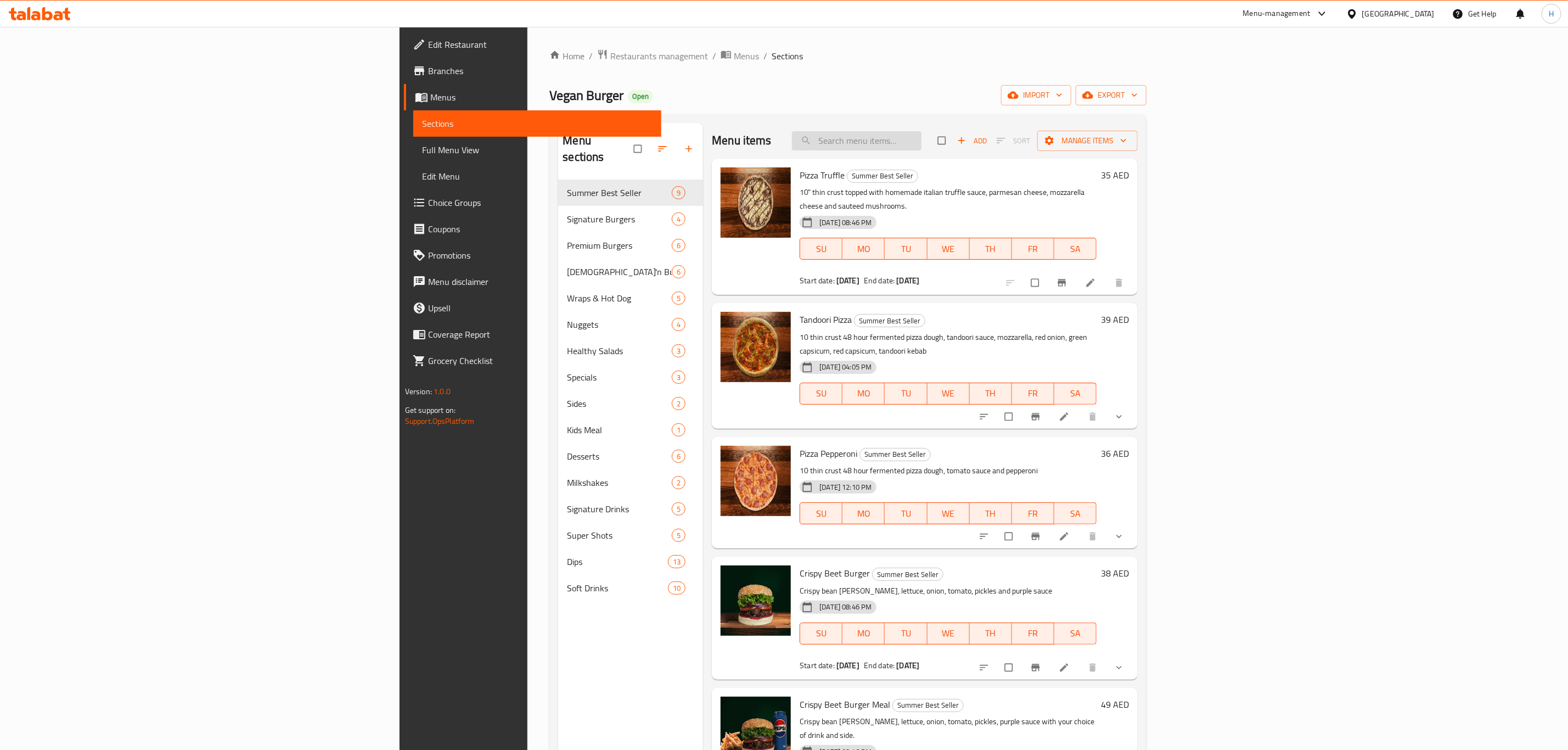
click at [921, 146] on input "search" at bounding box center [856, 140] width 130 height 19
paste input "Truffle Cheeseburger Meal"
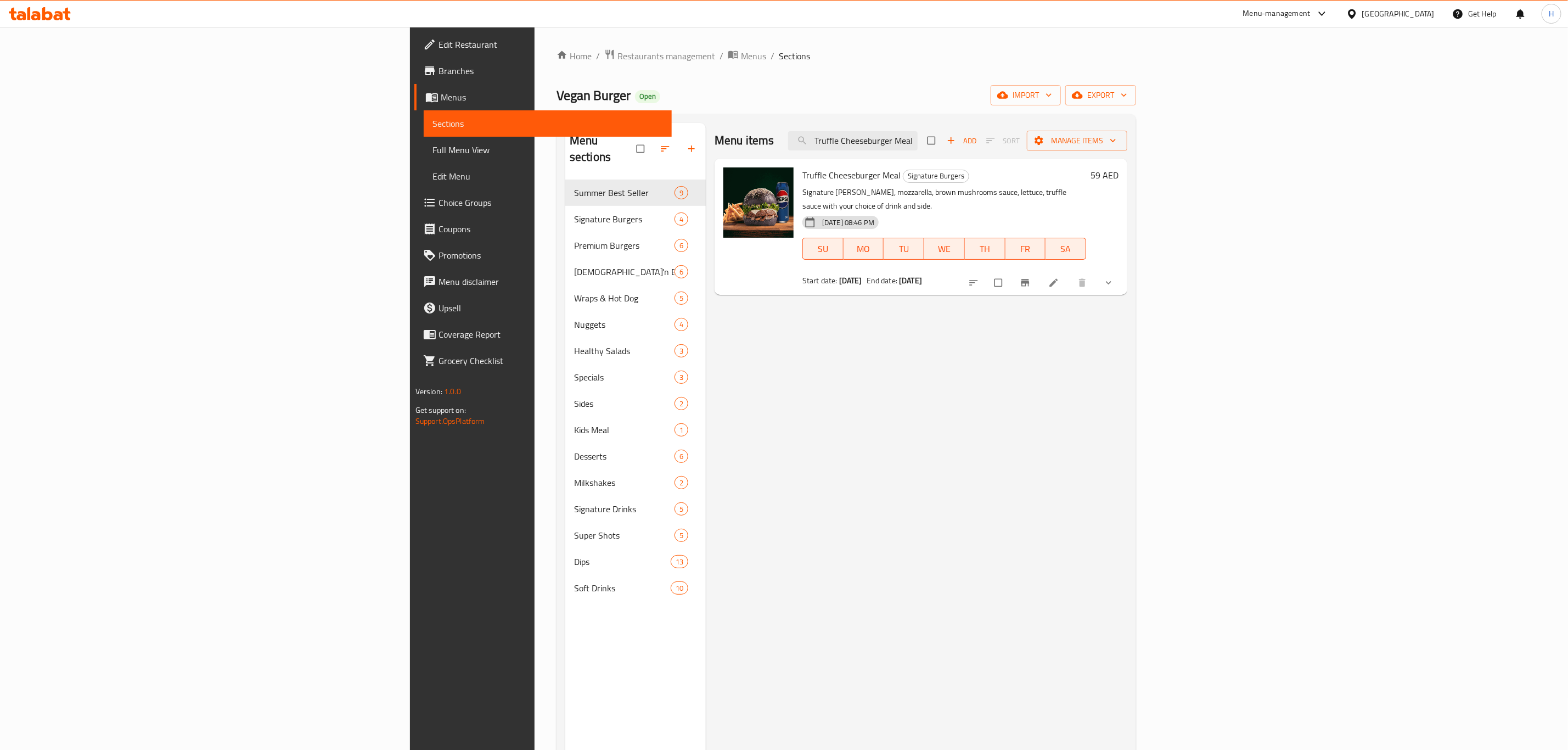
click at [1123, 275] on div at bounding box center [1042, 283] width 162 height 25
click at [1114, 278] on icon "show more" at bounding box center [1108, 283] width 11 height 11
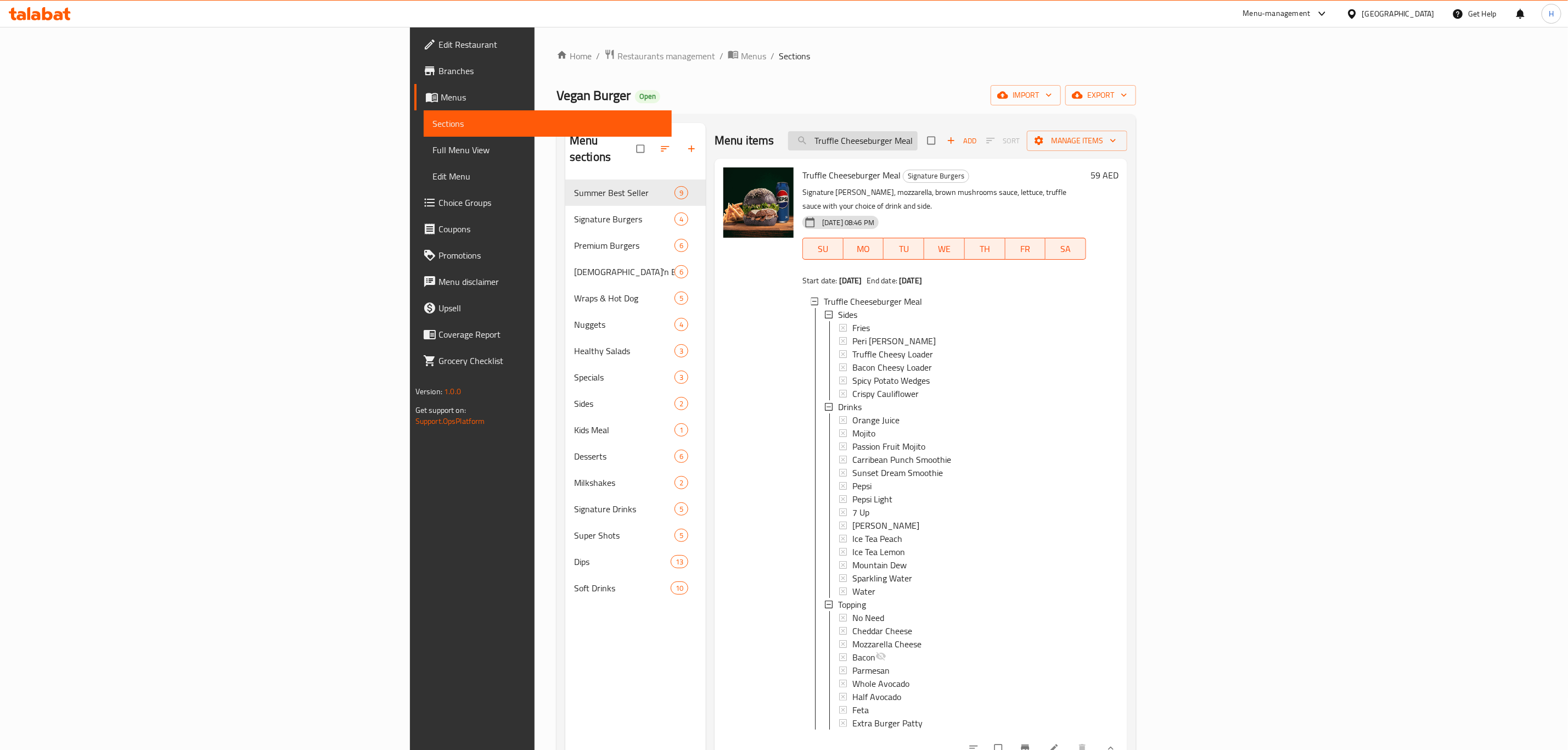
click at [917, 143] on input "Truffle Cheeseburger Meal" at bounding box center [852, 140] width 130 height 19
paste input "[DEMOGRAPHIC_DATA]'n Caesar Nuggets B"
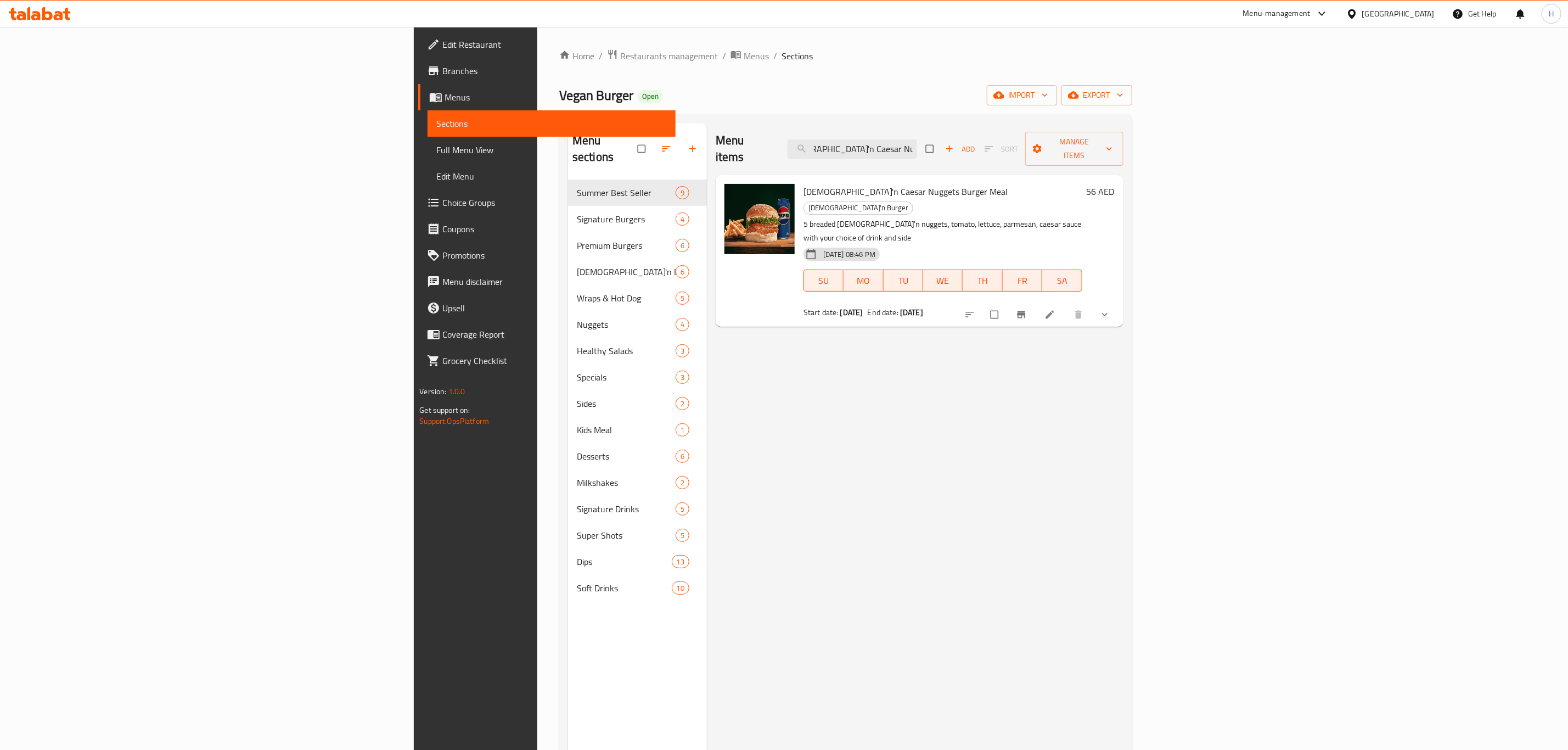
click at [1112, 309] on span "show more" at bounding box center [1105, 314] width 13 height 11
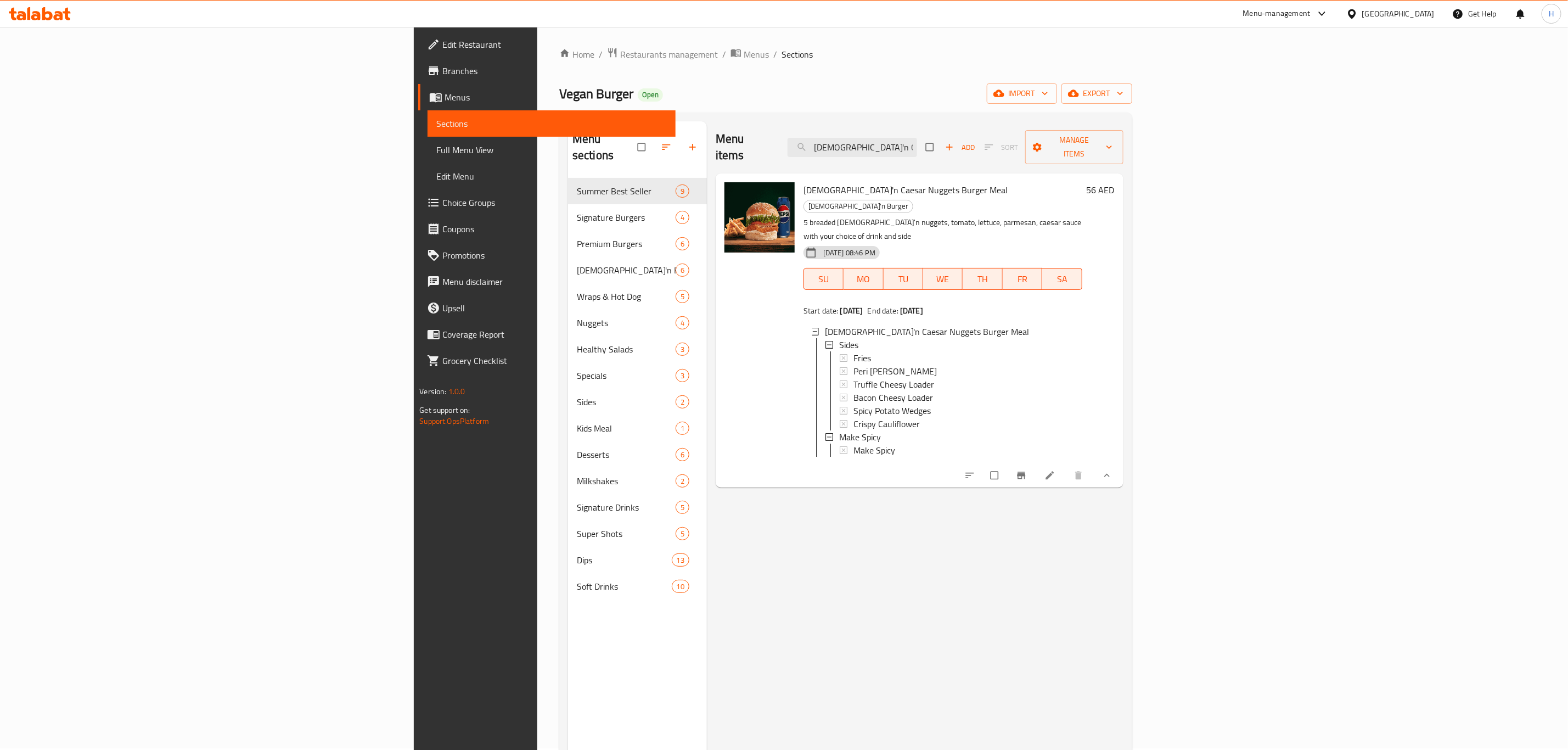
scroll to position [0, 0]
click at [917, 140] on input "[DEMOGRAPHIC_DATA]'n Caesar Nuggets Burger Meal" at bounding box center [851, 149] width 130 height 19
paste input "Spicy BBQ"
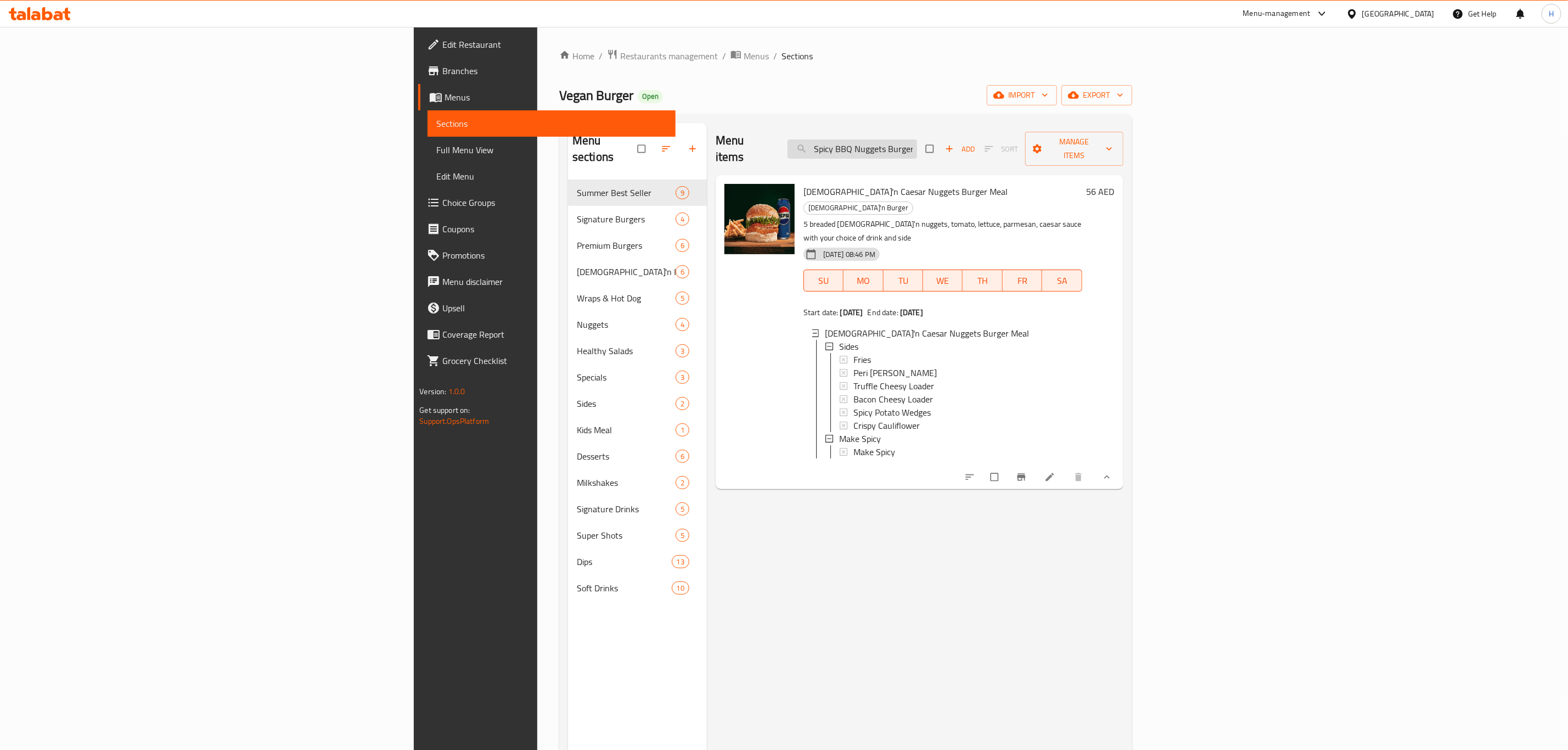
scroll to position [0, 20]
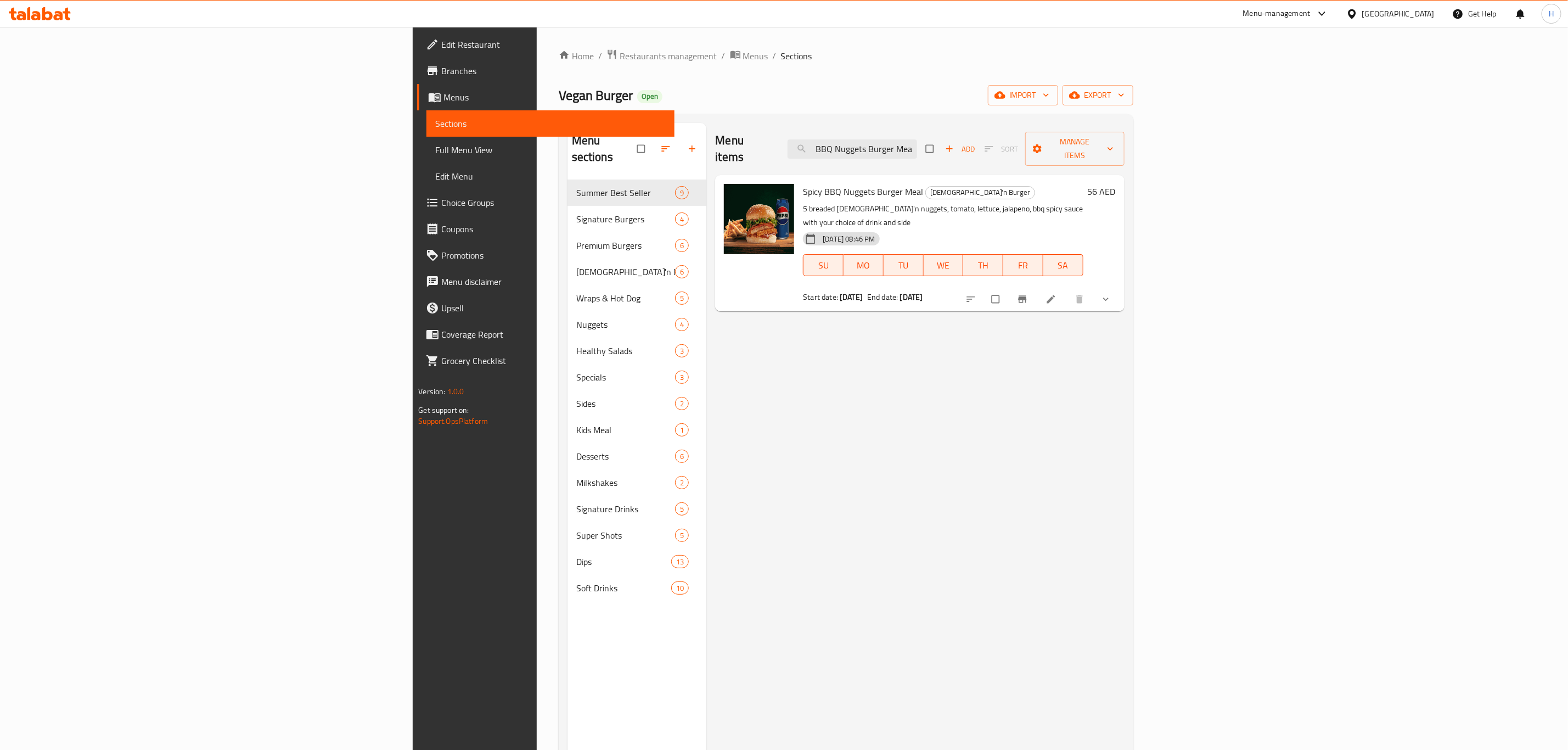
type input "Spicy BBQ Nuggets Burger Meal"
click at [1120, 287] on button "show more" at bounding box center [1107, 299] width 26 height 25
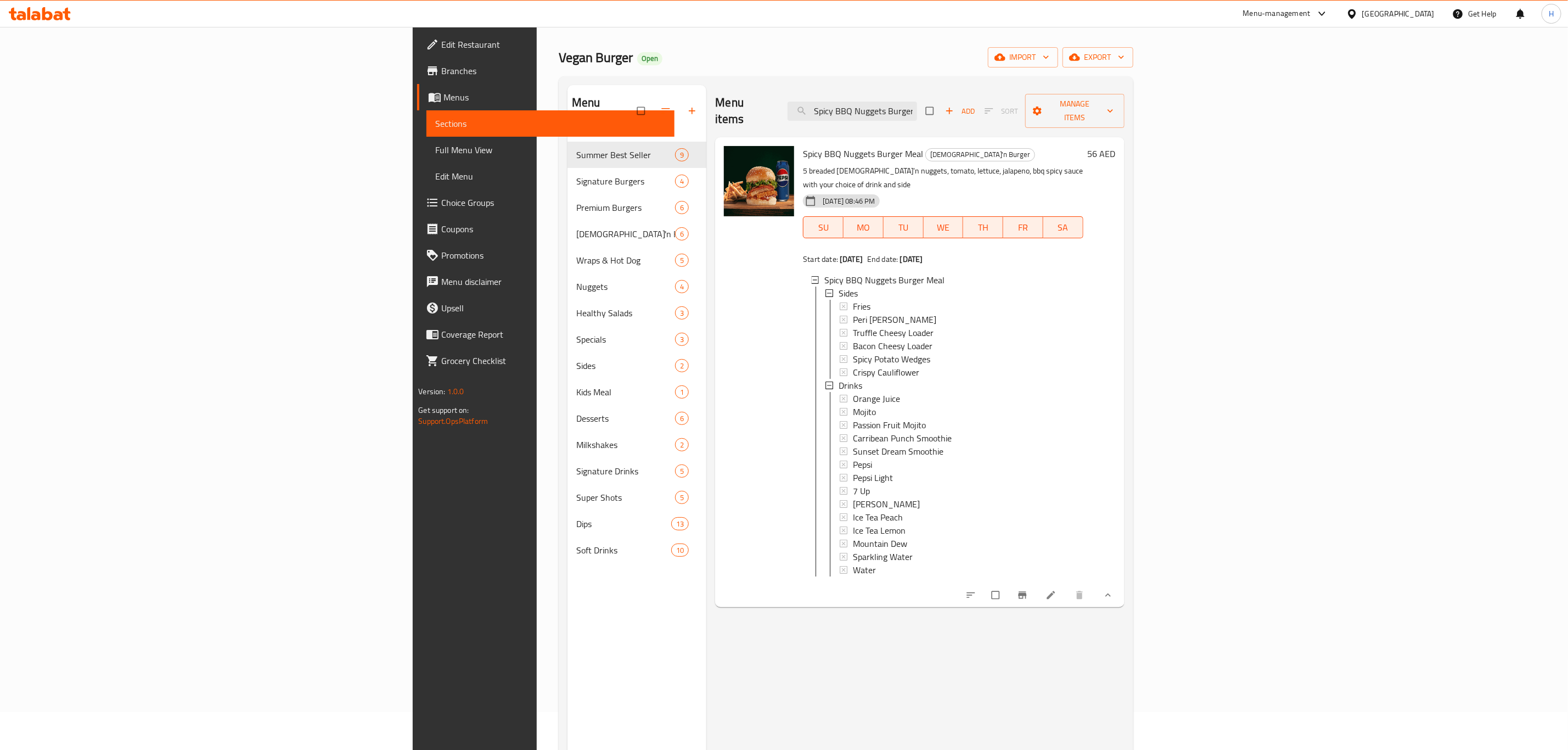
scroll to position [0, 0]
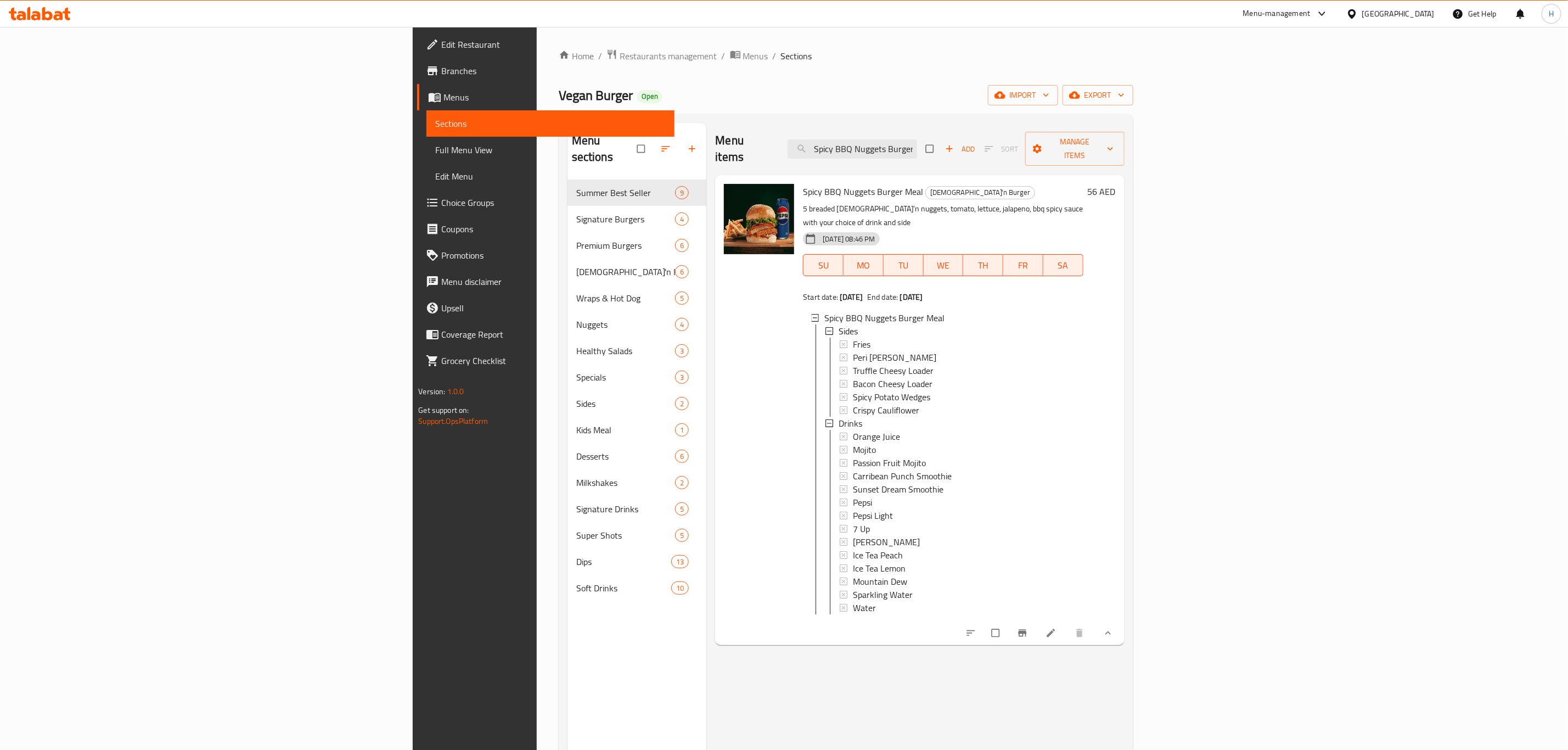
click at [441, 73] on span "Branches" at bounding box center [553, 71] width 225 height 13
